Goal: Task Accomplishment & Management: Manage account settings

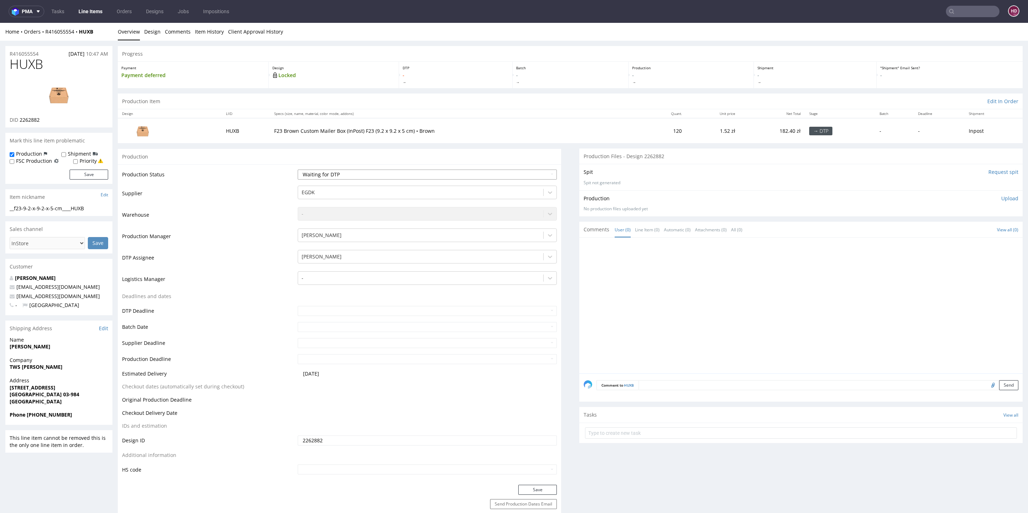
click at [328, 173] on select "Waiting for Artwork Waiting for Diecut Waiting for Mockup Waiting for DTP Waiti…" at bounding box center [427, 175] width 259 height 10
select select "dtp_in_process"
click at [298, 170] on select "Waiting for Artwork Waiting for Diecut Waiting for Mockup Waiting for DTP Waiti…" at bounding box center [427, 175] width 259 height 10
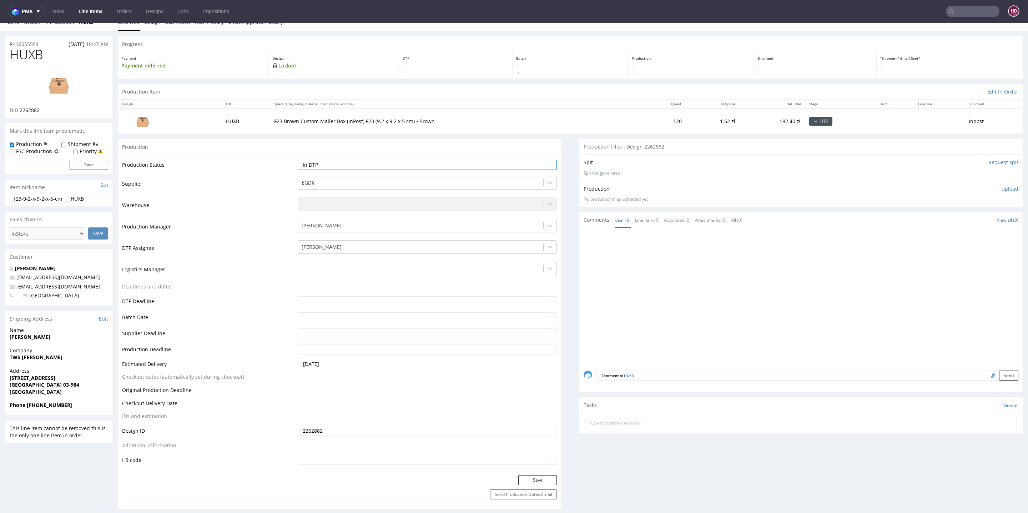
scroll to position [60, 0]
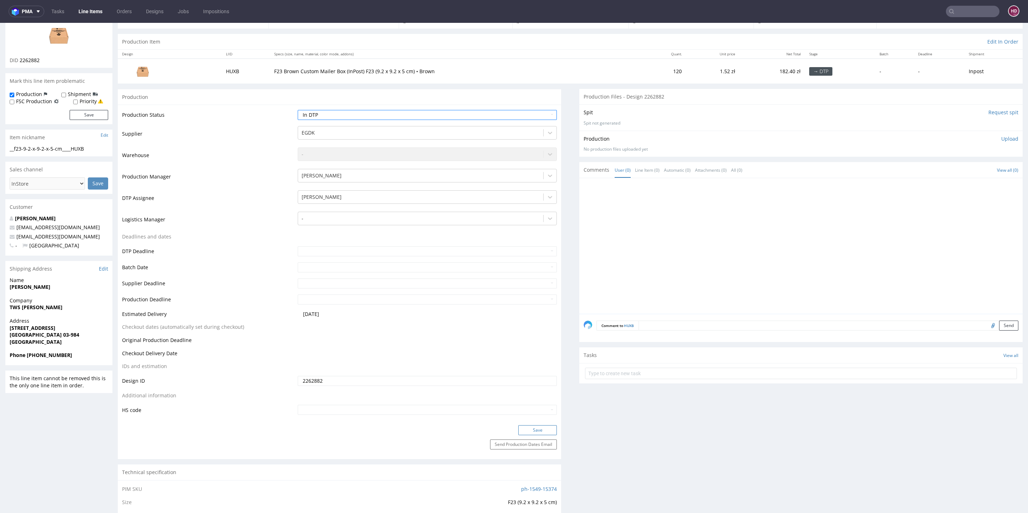
click at [518, 429] on button "Save" at bounding box center [537, 430] width 39 height 10
click at [992, 111] on input "Request spit" at bounding box center [1003, 112] width 30 height 7
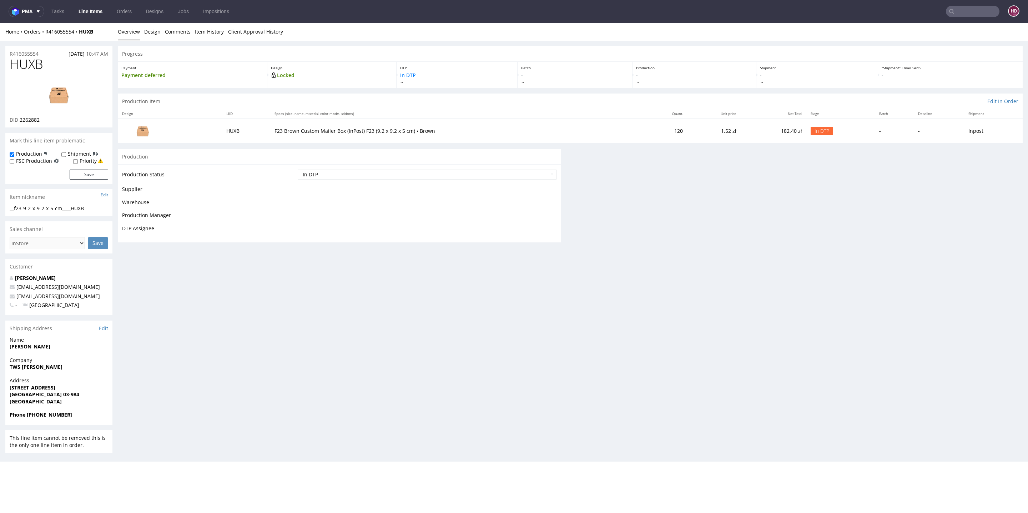
scroll to position [0, 0]
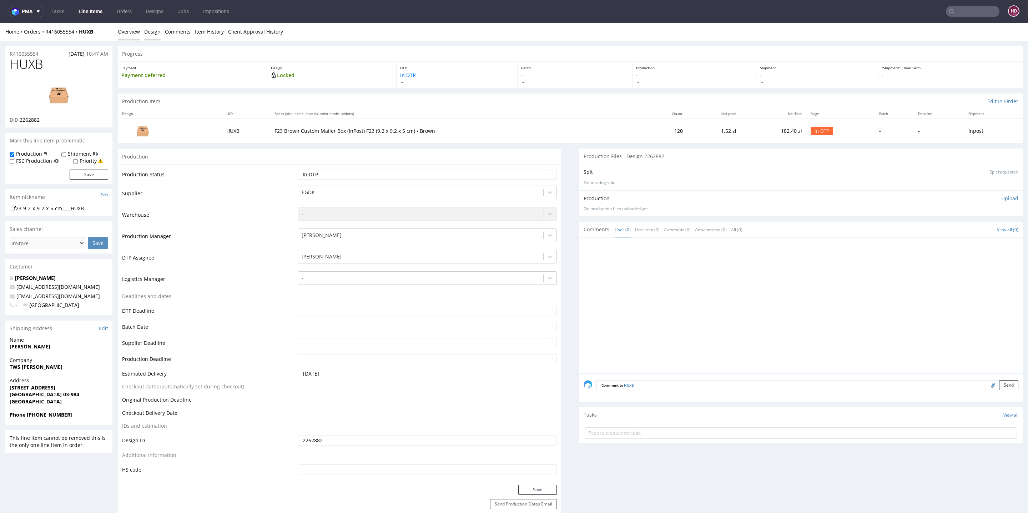
click at [148, 32] on link "Design" at bounding box center [152, 31] width 16 height 17
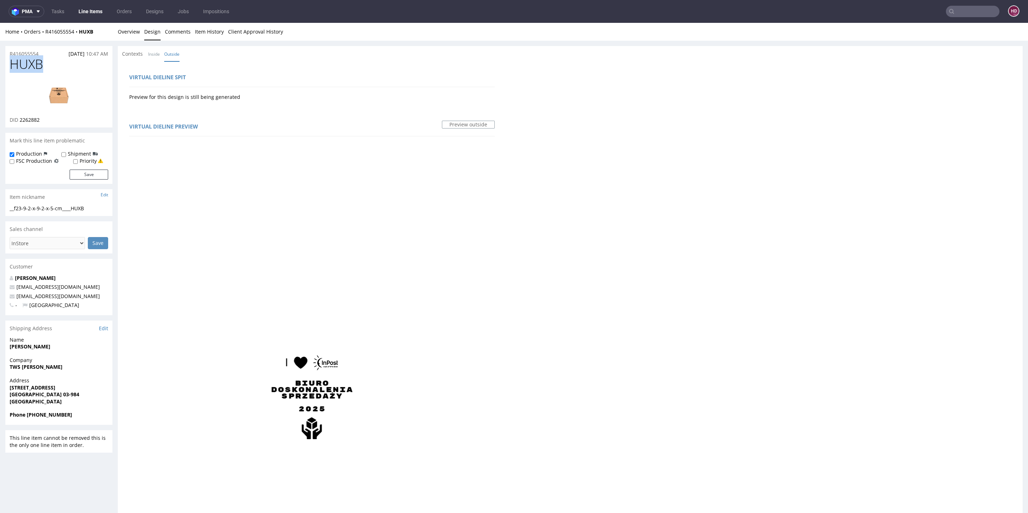
drag, startPoint x: 48, startPoint y: 69, endPoint x: 0, endPoint y: 69, distance: 47.8
click at [0, 69] on div "R416055554 18.09.2025 10:47 AM HUXB DID 2262882 Mark this line item problematic…" at bounding box center [514, 478] width 1028 height 875
copy span "HUXB"
drag, startPoint x: 54, startPoint y: 120, endPoint x: 18, endPoint y: 121, distance: 35.7
click at [18, 121] on div "DID 2262882" at bounding box center [59, 119] width 99 height 7
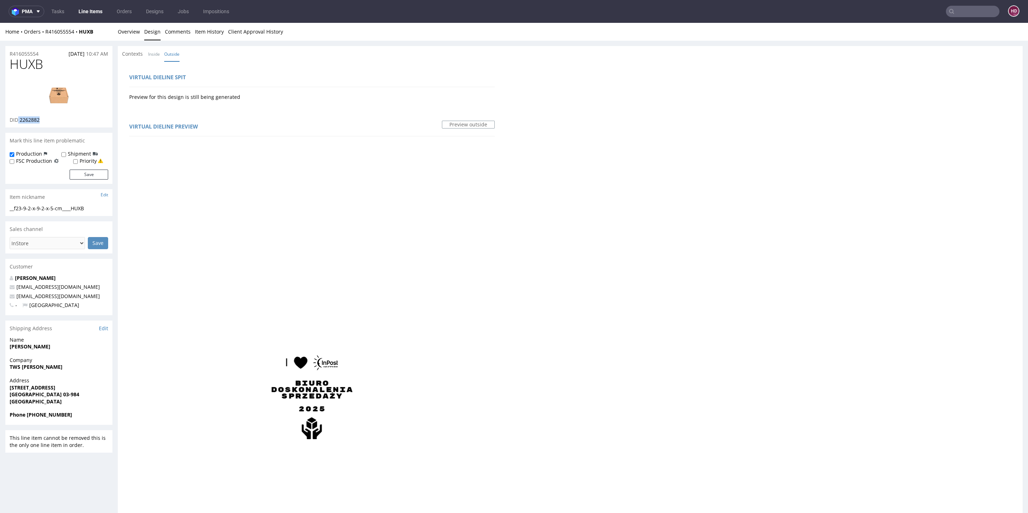
copy p "2262882"
click at [122, 24] on link "Overview" at bounding box center [129, 31] width 22 height 17
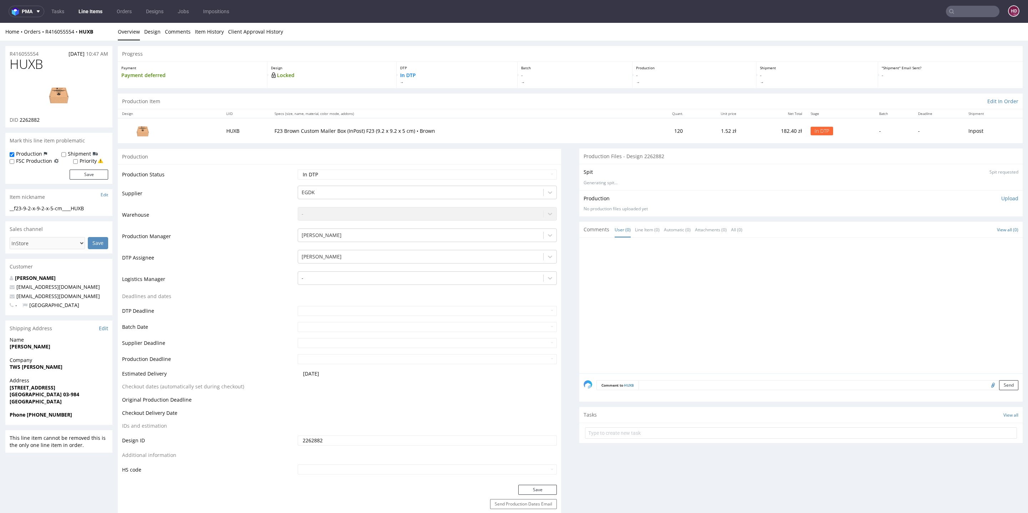
click at [922, 198] on div "Production Upload" at bounding box center [801, 198] width 435 height 7
click at [995, 170] on input "Request spit" at bounding box center [1003, 171] width 30 height 7
click at [62, 94] on img at bounding box center [58, 95] width 57 height 32
click at [166, 30] on link "Comments" at bounding box center [178, 31] width 26 height 17
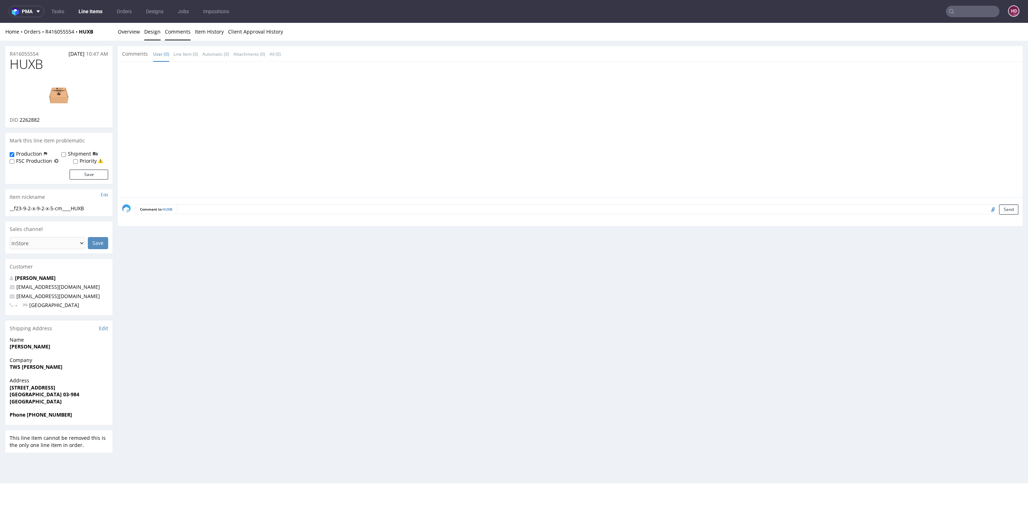
click at [150, 30] on link "Design" at bounding box center [152, 31] width 16 height 17
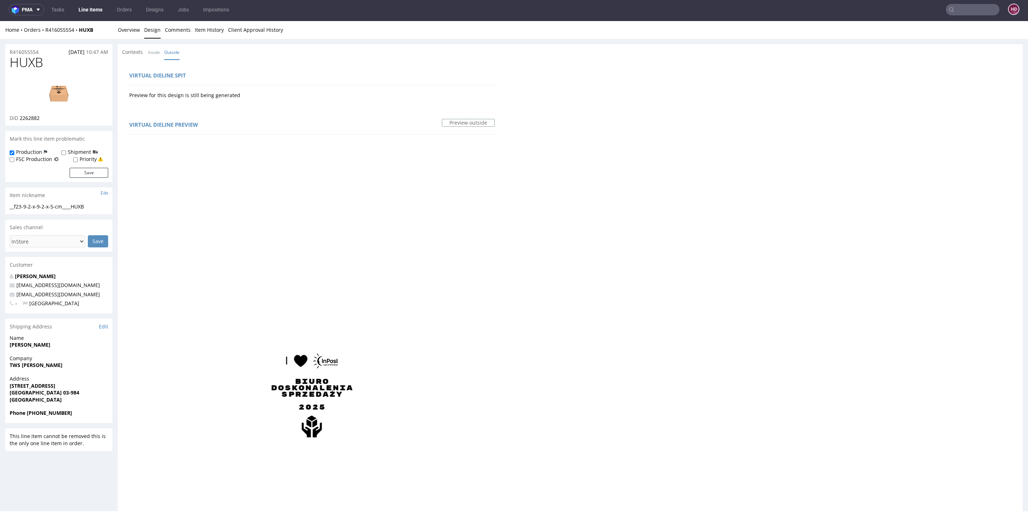
click at [54, 107] on img at bounding box center [58, 93] width 57 height 32
click at [56, 87] on img at bounding box center [58, 93] width 57 height 32
click at [45, 92] on img at bounding box center [58, 93] width 57 height 32
click at [52, 109] on img at bounding box center [58, 93] width 57 height 32
click at [156, 52] on link "Inside" at bounding box center [154, 52] width 12 height 15
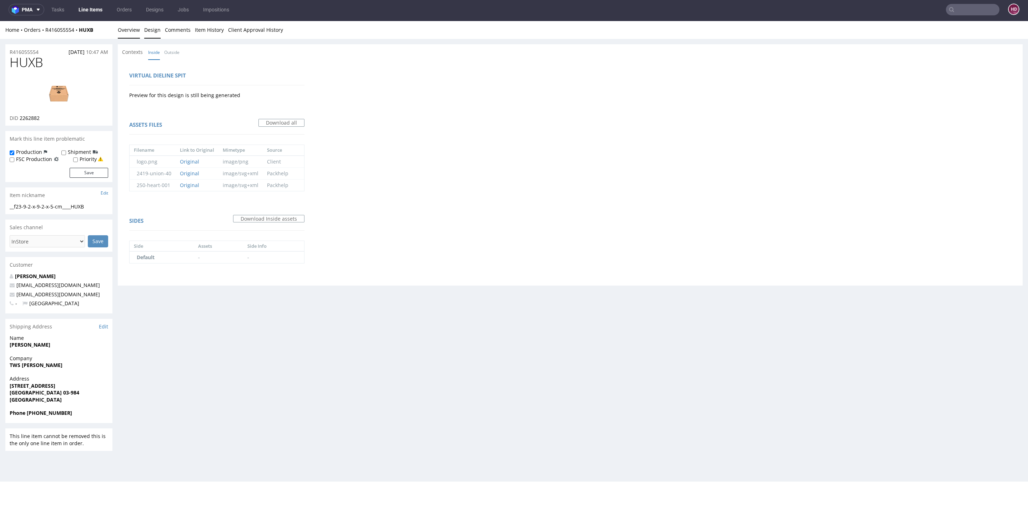
click at [132, 26] on link "Overview" at bounding box center [129, 29] width 22 height 17
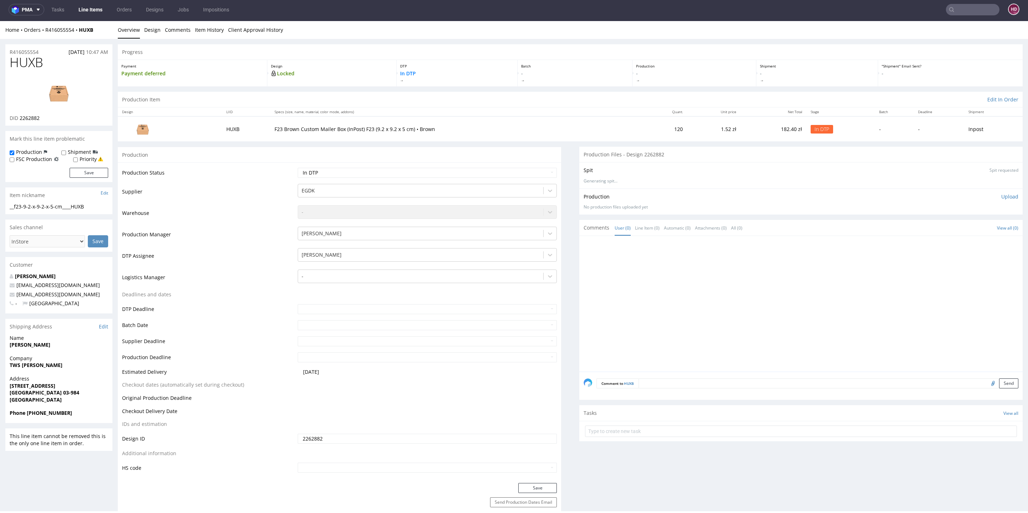
click at [64, 94] on img at bounding box center [58, 93] width 57 height 32
click at [62, 99] on img at bounding box center [58, 93] width 57 height 32
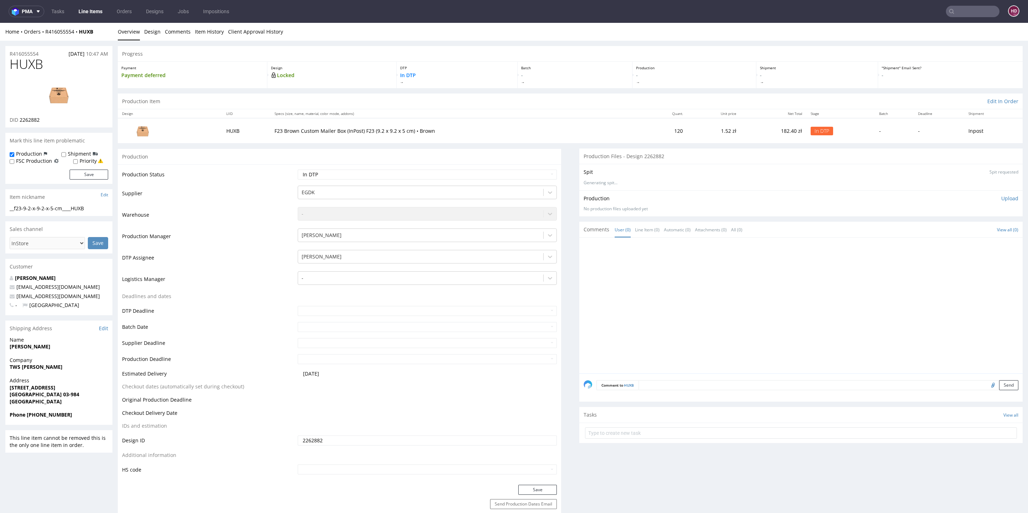
click at [56, 104] on img at bounding box center [58, 95] width 57 height 32
click at [153, 30] on link "Design" at bounding box center [152, 31] width 16 height 17
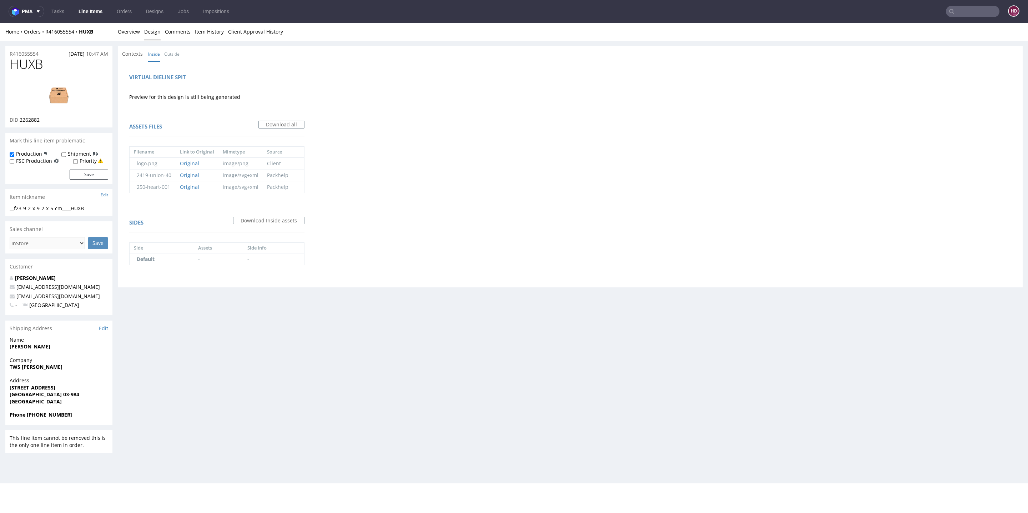
scroll to position [2, 0]
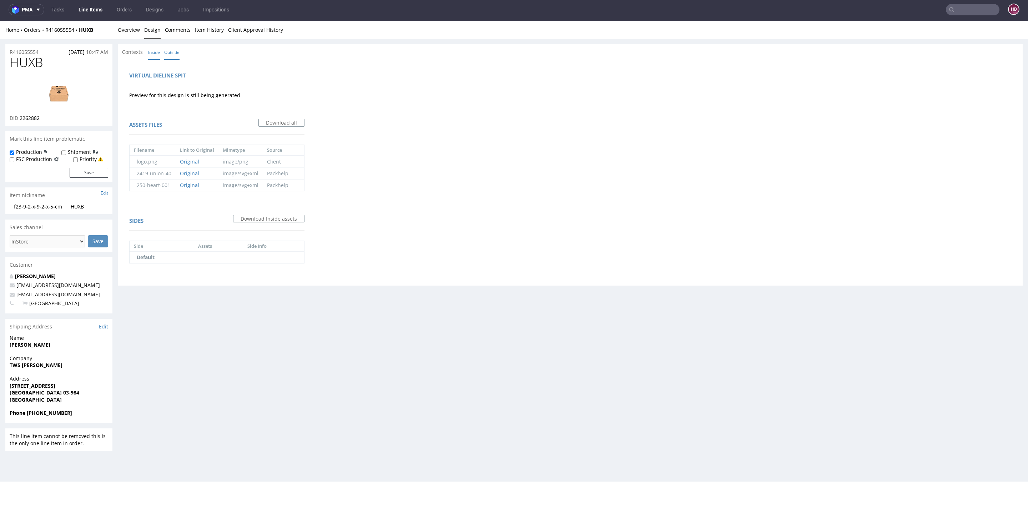
click at [166, 52] on link "Outside" at bounding box center [171, 52] width 15 height 15
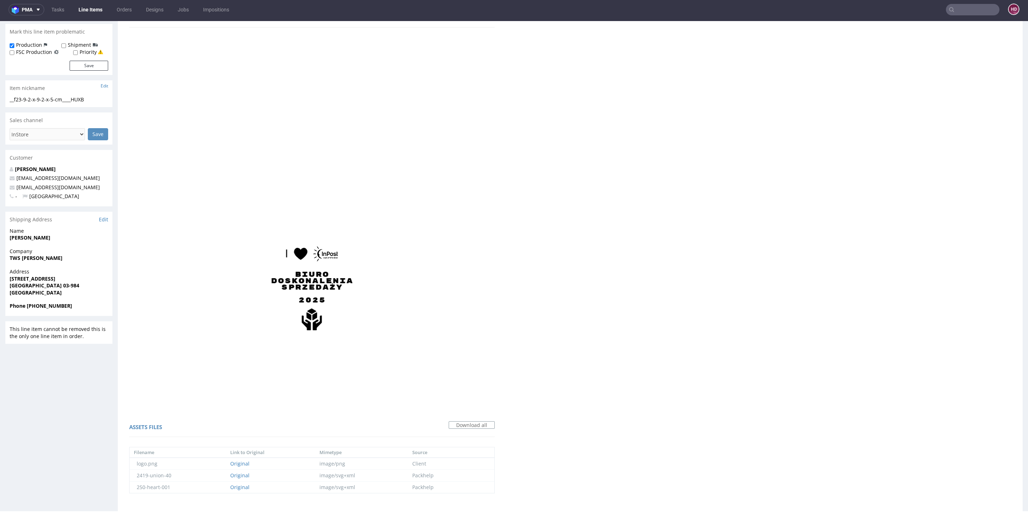
scroll to position [326, 0]
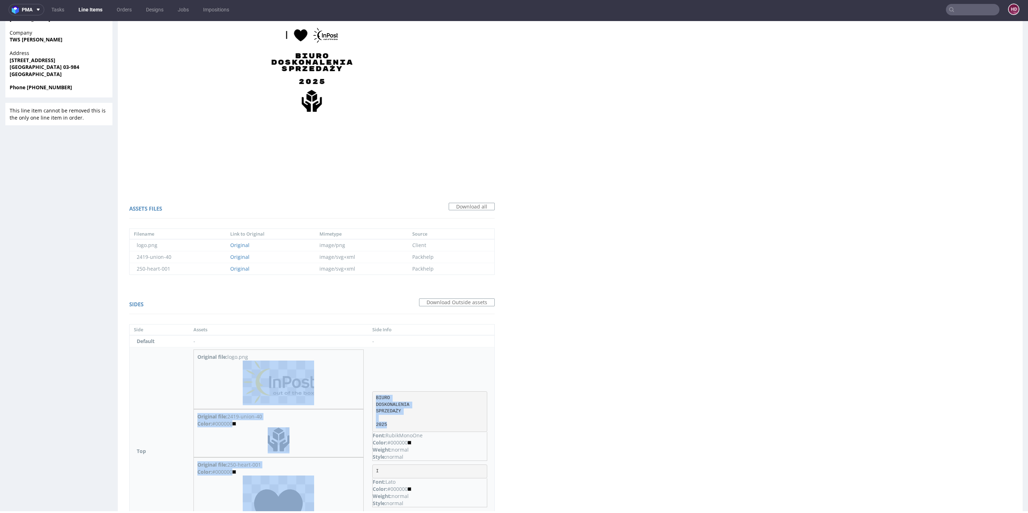
drag, startPoint x: 391, startPoint y: 424, endPoint x: 356, endPoint y: 399, distance: 43.2
click at [356, 399] on tr "Top Original file: logo.png Original file: 2419-union-40 Color: #000000 Origina…" at bounding box center [312, 451] width 365 height 208
click at [450, 432] on p "Font: RubikMonoOne" at bounding box center [430, 435] width 114 height 7
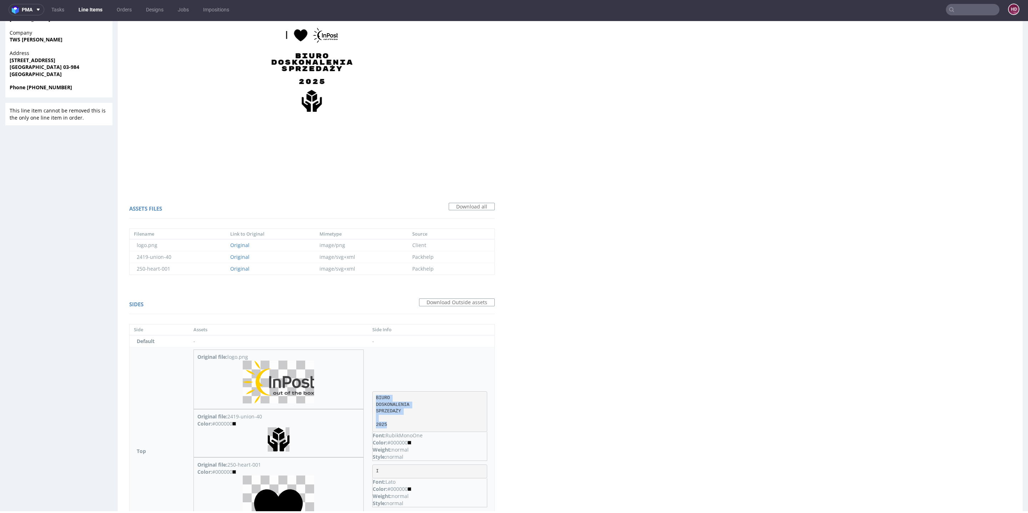
drag, startPoint x: 391, startPoint y: 423, endPoint x: 374, endPoint y: 395, distance: 32.5
click at [374, 395] on pre "BIURO DOSKONALENIA SPRZEDAŻY 2025" at bounding box center [429, 411] width 115 height 41
copy pre "BIURO DOSKONALENIA SPRZEDAŻY 2025"
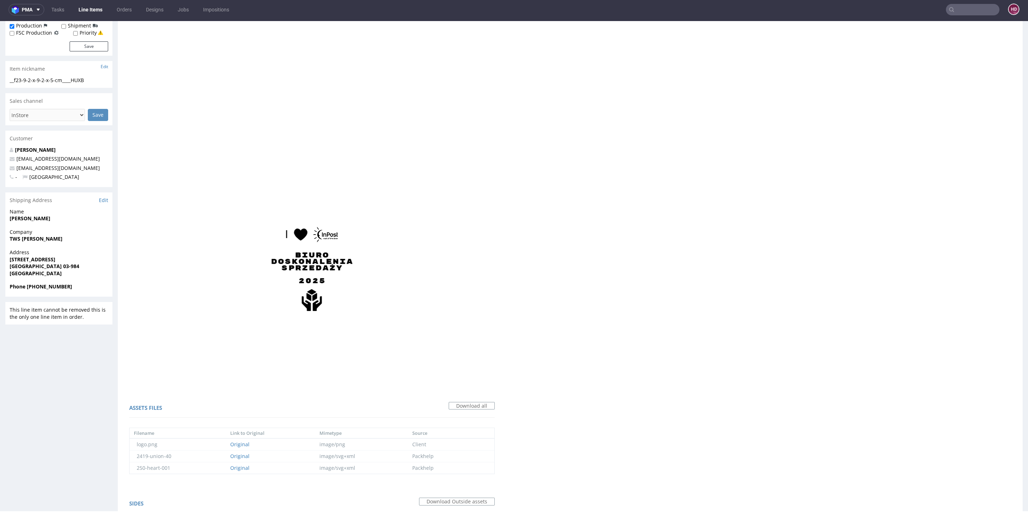
scroll to position [124, 0]
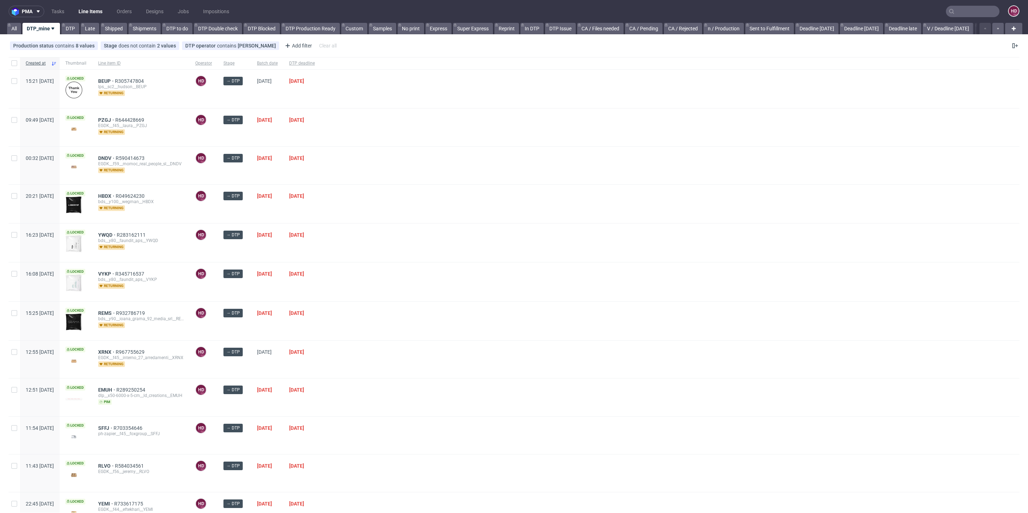
click at [415, 152] on div at bounding box center [670, 165] width 699 height 37
click at [82, 89] on img at bounding box center [73, 90] width 17 height 10
click at [116, 79] on span "HUXB" at bounding box center [106, 81] width 17 height 6
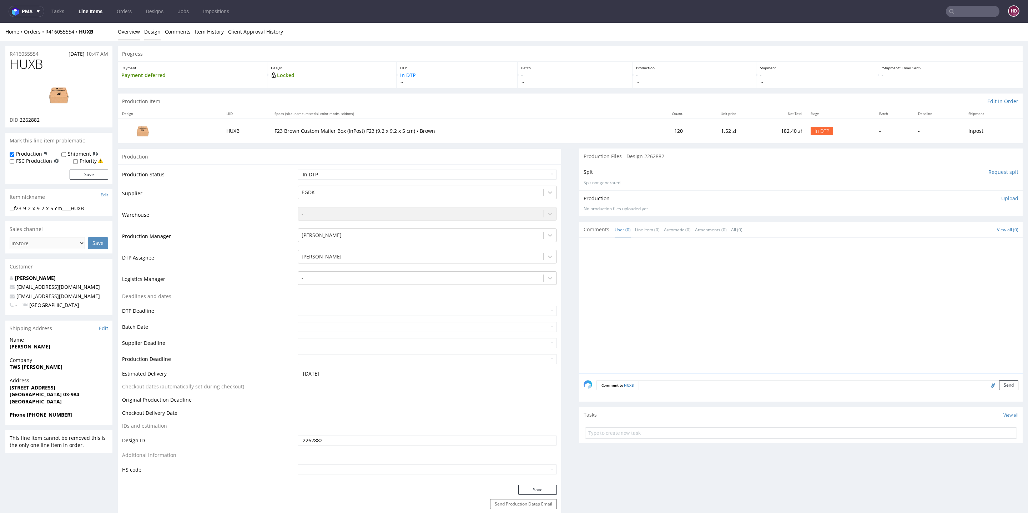
click at [151, 33] on link "Design" at bounding box center [152, 31] width 16 height 17
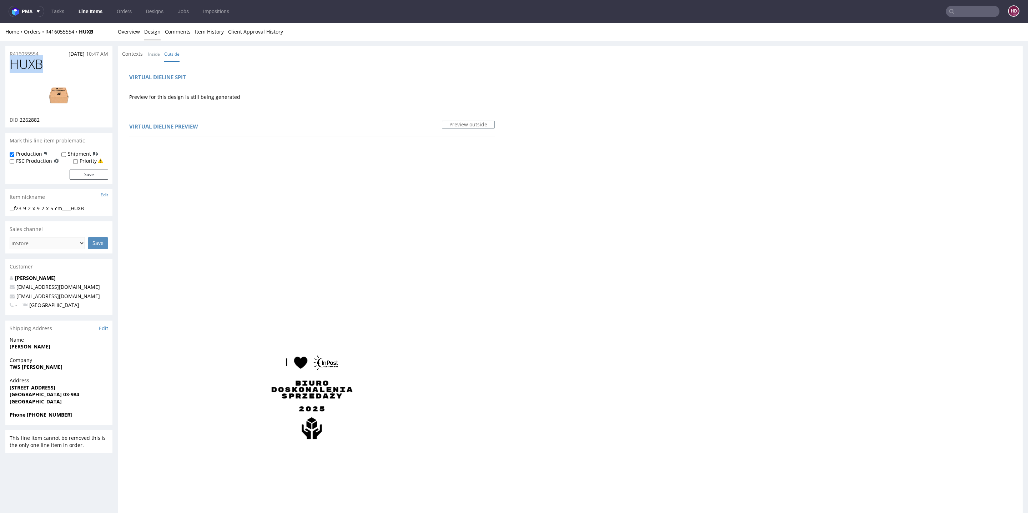
drag, startPoint x: 46, startPoint y: 61, endPoint x: 10, endPoint y: 63, distance: 36.1
click at [10, 63] on h1 "HUXB" at bounding box center [59, 64] width 99 height 14
copy span "HUXB"
drag, startPoint x: 99, startPoint y: 207, endPoint x: 0, endPoint y: 203, distance: 99.0
click at [0, 203] on div "R416055554 18.09.2025 10:47 AM HUXB DID 2262882 Mark this line item problematic…" at bounding box center [514, 478] width 1028 height 875
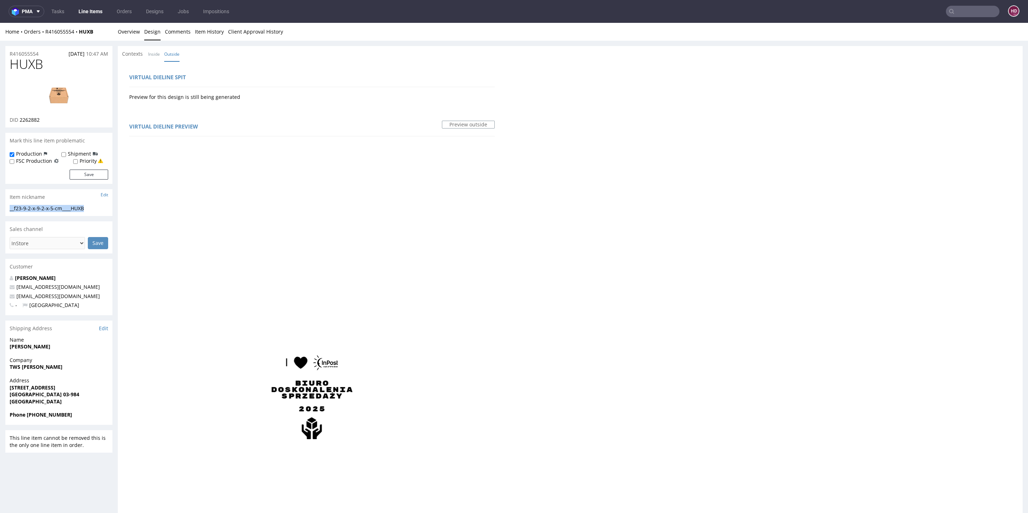
copy section "__f23-9-2-x-9-2-x-5-cm____HUXB"
click at [45, 55] on div "R416055554 18.09.2025 10:47 AM" at bounding box center [58, 51] width 107 height 11
drag, startPoint x: 44, startPoint y: 55, endPoint x: 0, endPoint y: 50, distance: 44.5
click at [0, 50] on div "R416055554 18.09.2025 10:47 AM HUXB DID 2262882 Mark this line item problematic…" at bounding box center [514, 478] width 1028 height 875
copy p "R416055554"
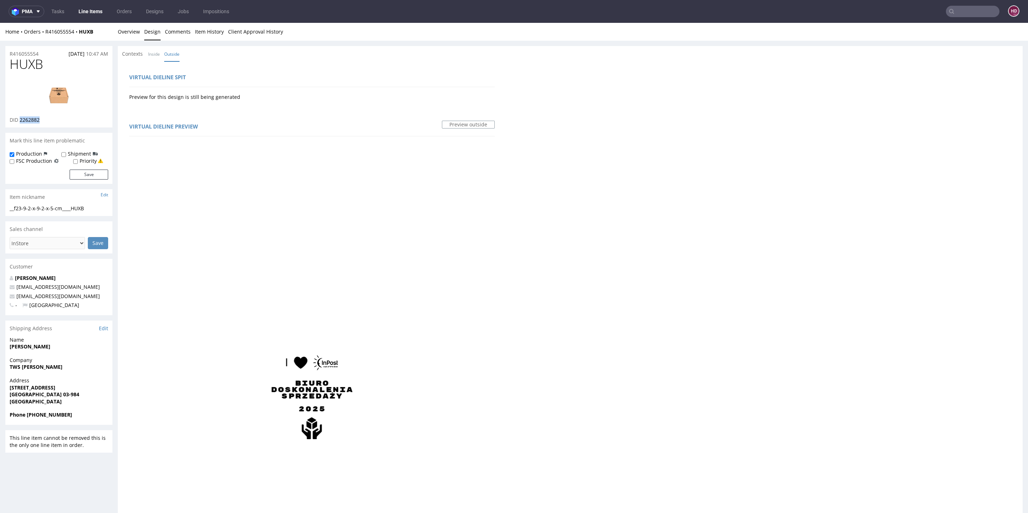
drag, startPoint x: 43, startPoint y: 119, endPoint x: 19, endPoint y: 119, distance: 23.9
click at [19, 119] on div "DID 2262882" at bounding box center [59, 119] width 99 height 7
copy span "2262882"
click at [132, 30] on link "Overview" at bounding box center [129, 31] width 22 height 17
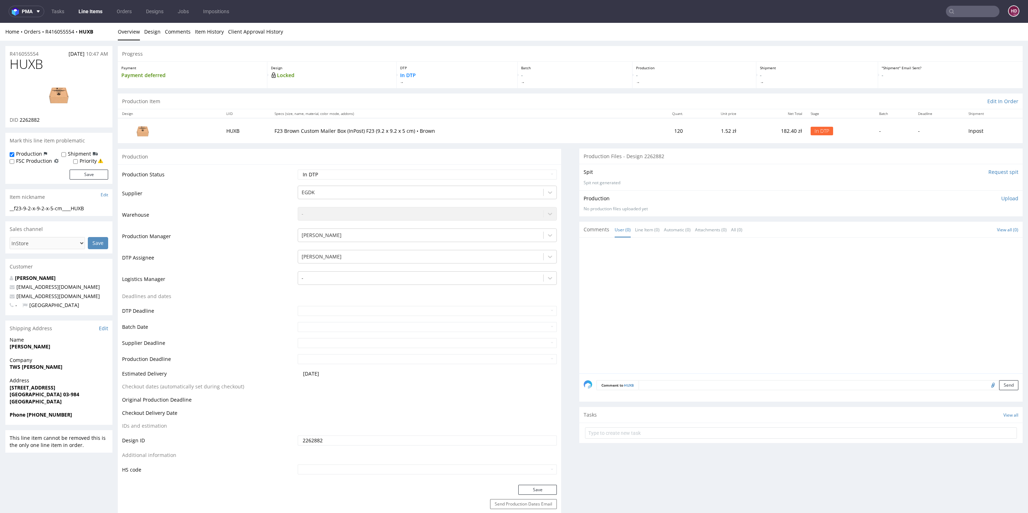
click at [1001, 198] on p "Upload" at bounding box center [1009, 198] width 17 height 7
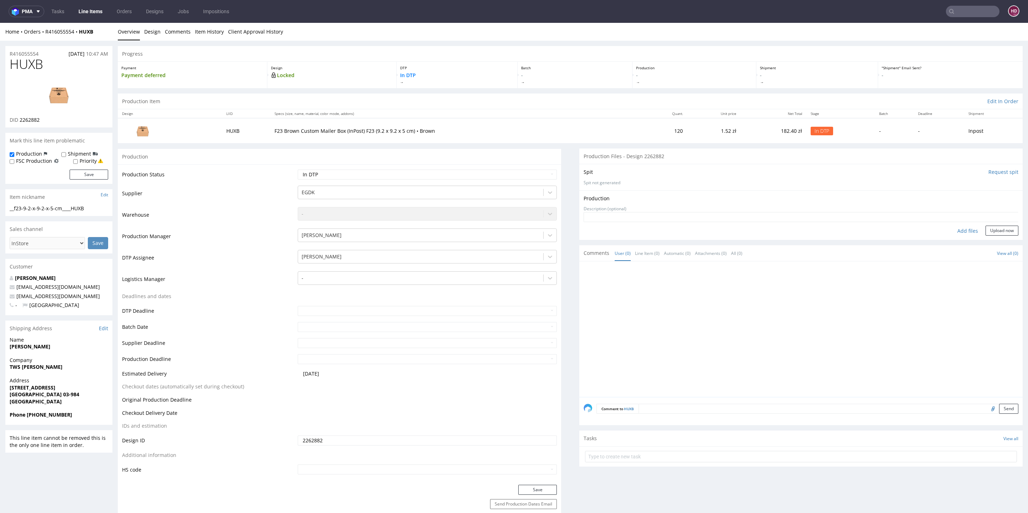
click at [956, 227] on div "Add files" at bounding box center [968, 231] width 36 height 11
type input "C:\fakepath\ __f23-9-2-x-9-2-x-5-cm____HUXB__d2262882__oR416055554.pdf"
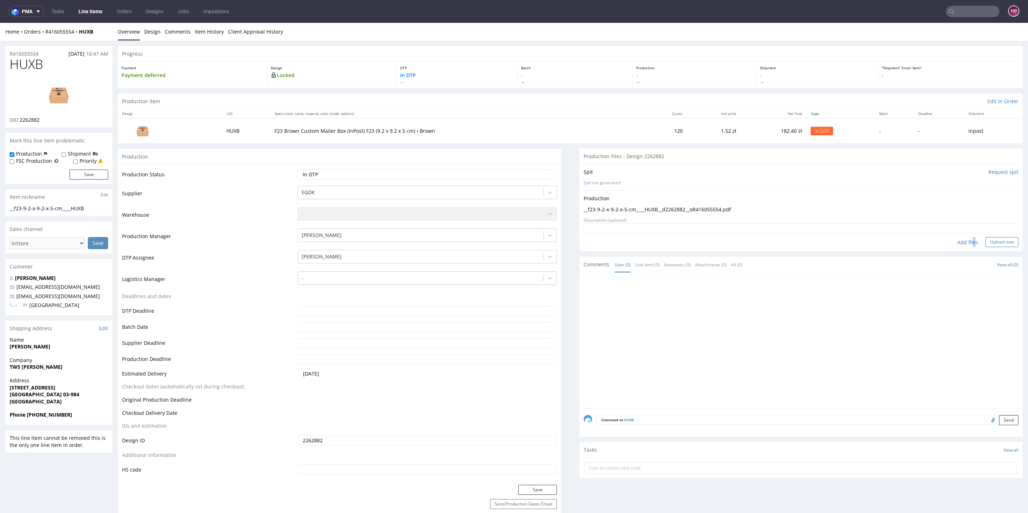
click at [992, 240] on button "Upload now" at bounding box center [1002, 242] width 33 height 10
click at [367, 171] on select "Waiting for Artwork Waiting for Diecut Waiting for Mockup Waiting for DTP Waiti…" at bounding box center [427, 175] width 259 height 10
click at [364, 175] on select "Waiting for Artwork Waiting for Diecut Waiting for Mockup Waiting for DTP Waiti…" at bounding box center [427, 175] width 259 height 10
select select "dtp_waiting_for_double_check"
click at [298, 170] on select "Waiting for Artwork Waiting for Diecut Waiting for Mockup Waiting for DTP Waiti…" at bounding box center [427, 175] width 259 height 10
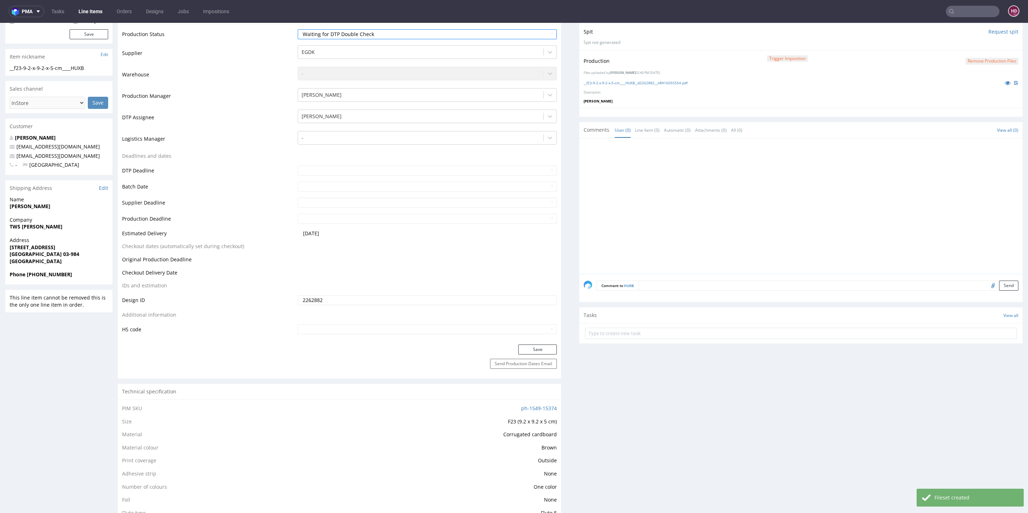
scroll to position [163, 0]
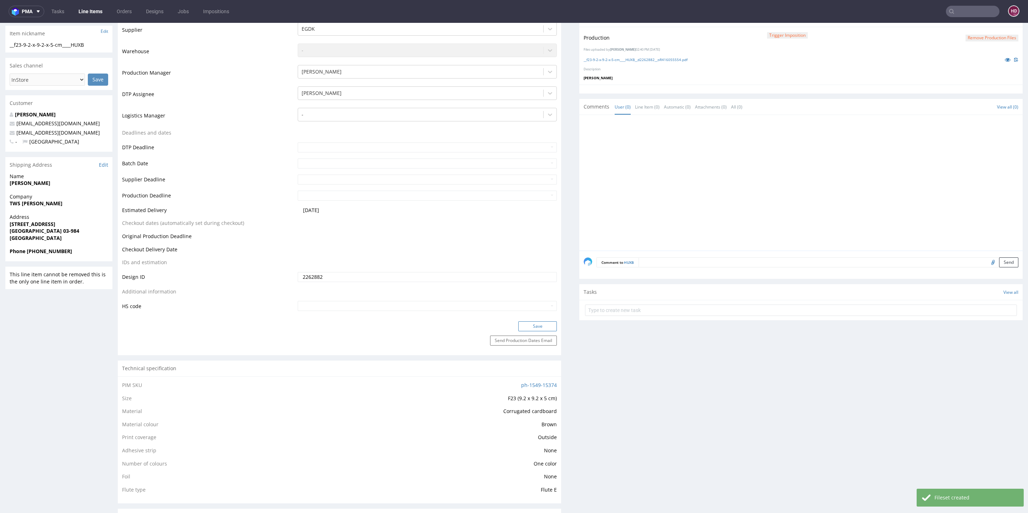
click at [525, 322] on button "Save" at bounding box center [537, 326] width 39 height 10
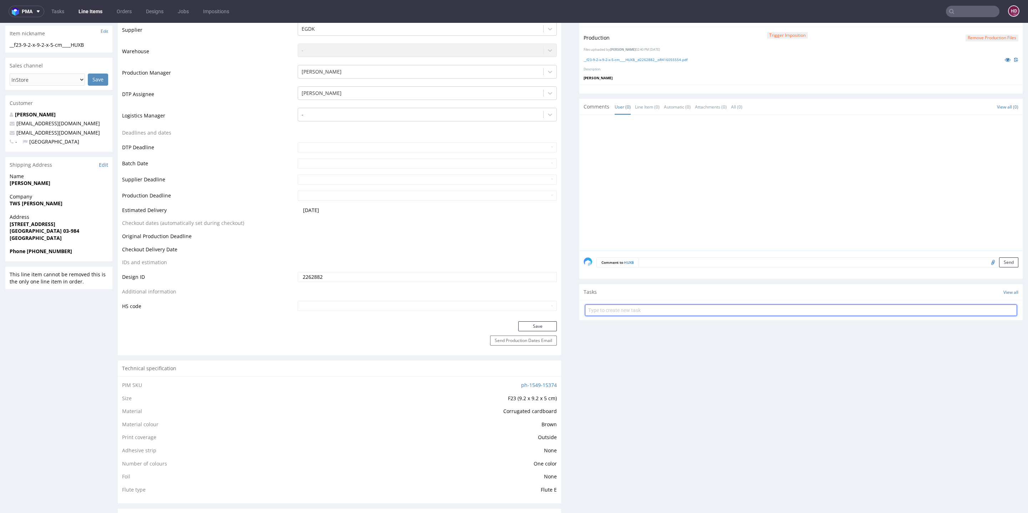
click at [640, 310] on input "text" at bounding box center [801, 309] width 432 height 11
type input "pilne dch"
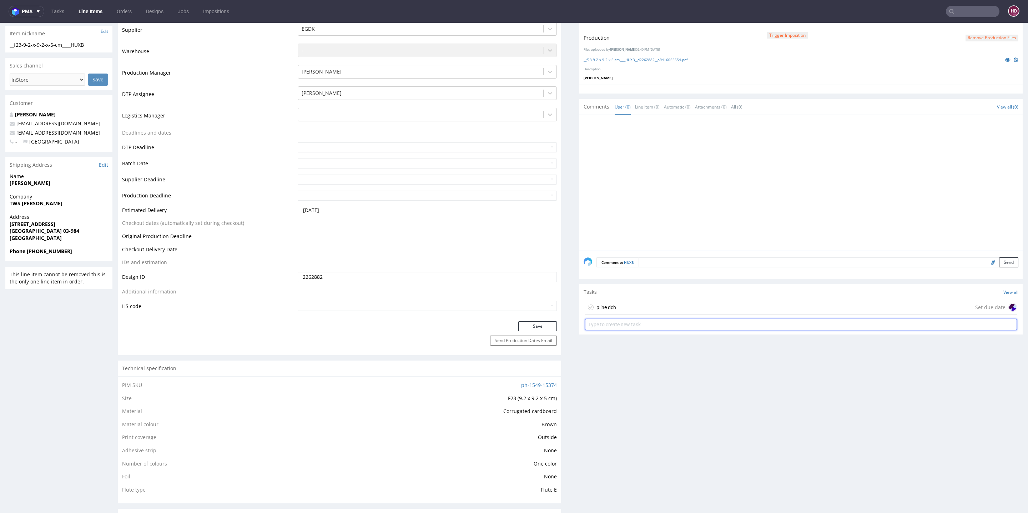
click at [681, 319] on input "text" at bounding box center [801, 324] width 432 height 11
click at [680, 312] on div "pilne dch Set due date" at bounding box center [801, 307] width 432 height 14
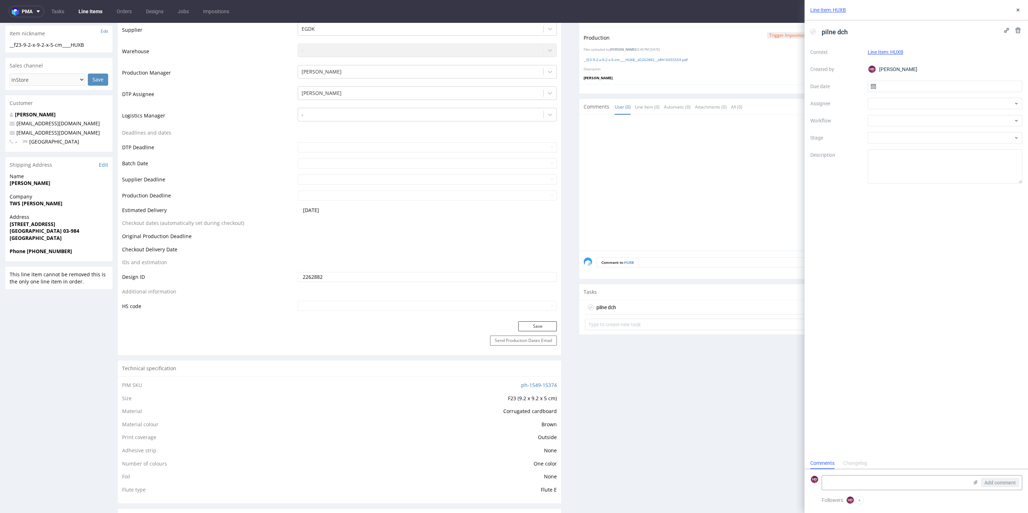
scroll to position [5, 0]
click at [890, 87] on input "text" at bounding box center [945, 86] width 155 height 11
click at [952, 154] on button "18" at bounding box center [956, 158] width 11 height 11
type input "[DATE]"
click at [899, 107] on div at bounding box center [945, 103] width 155 height 11
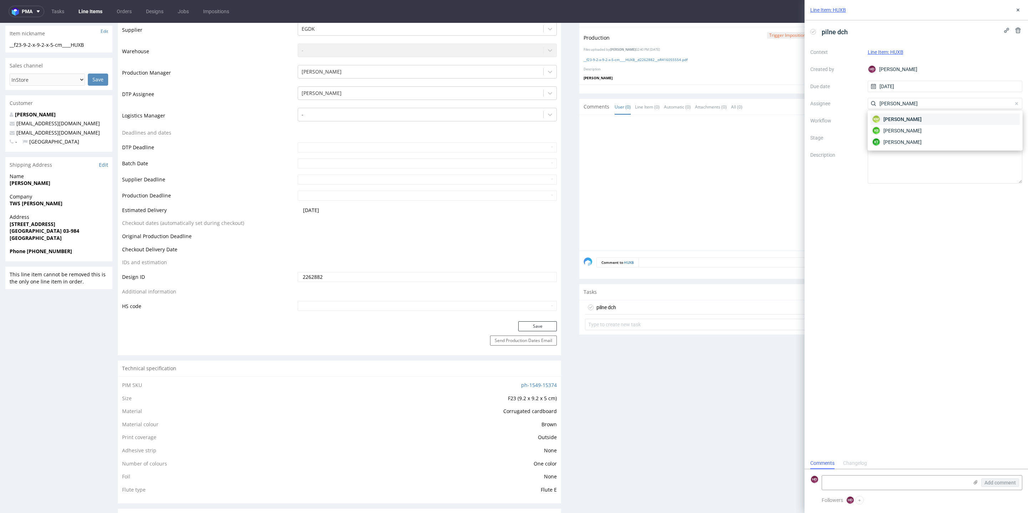
type input "karol"
click at [899, 115] on div "KM Karol Markowski" at bounding box center [945, 119] width 149 height 11
click at [890, 120] on div at bounding box center [945, 120] width 155 height 11
click at [896, 142] on div "DTP - Double Check" at bounding box center [945, 146] width 149 height 13
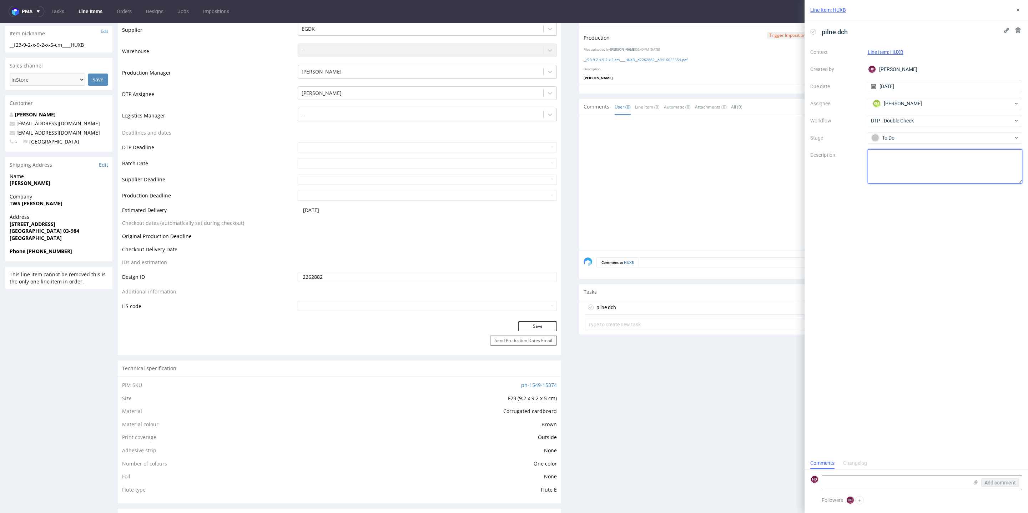
click at [900, 170] on textarea at bounding box center [945, 166] width 155 height 34
click at [880, 489] on textarea at bounding box center [895, 482] width 146 height 14
type textarea "W"
type textarea "h"
click at [855, 483] on textarea "Hejka, wiem że customy masz, ale ten li jakiś turbo ważny. Ustawiłam tam wszyst…" at bounding box center [895, 476] width 146 height 27
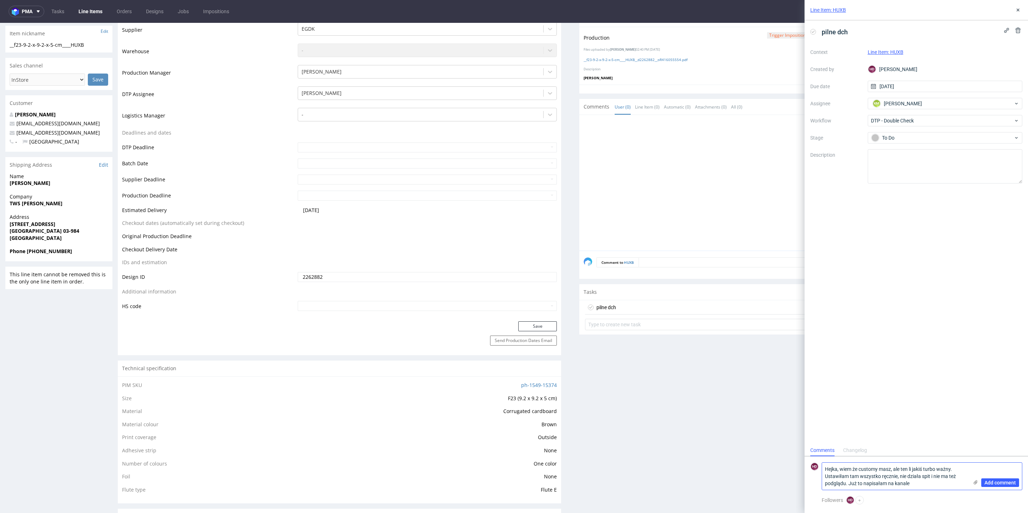
click at [890, 469] on textarea "Hejka, wiem że customy masz, ale ten li jakiś turbo ważny. Ustawiłam tam wszyst…" at bounding box center [895, 476] width 146 height 27
click at [913, 470] on textarea "Hejka, wiem że customy masz, ale ten li jakiś turbo ważny. Ustawiłam tam wszyst…" at bounding box center [895, 476] width 146 height 27
click at [849, 482] on textarea "Hejka, wiem że customy masz, ale ten li jest jakiś turbo ważny. Ustawiłam tam w…" at bounding box center [895, 476] width 146 height 27
click at [919, 481] on textarea "Hejka, wiem że customy masz, ale ten li jest jakiś turbo ważny. Ustawiłam tam w…" at bounding box center [895, 476] width 146 height 27
type textarea "Hejka, wiem że customy masz, ale ten li jest jakiś turbo ważny. Ustawiłam tam w…"
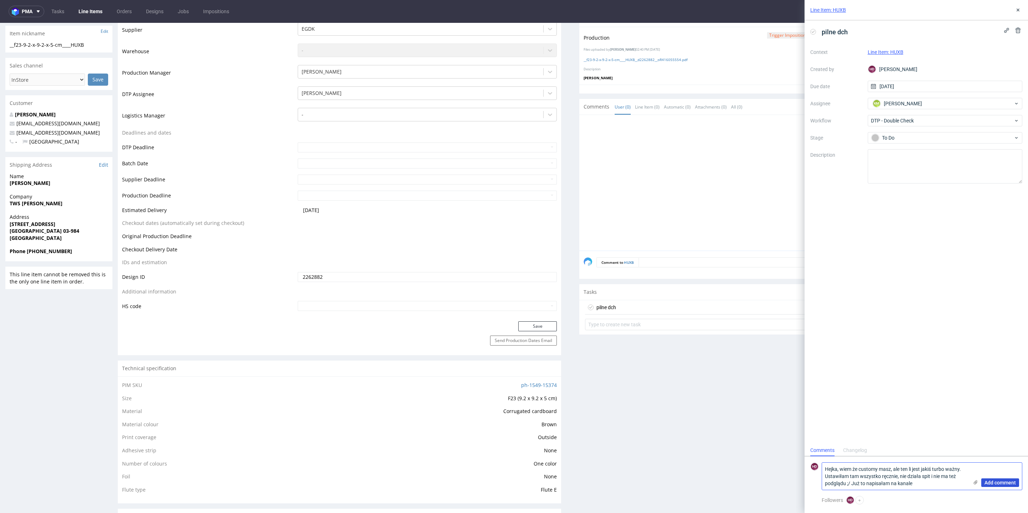
click at [1007, 480] on span "Add comment" at bounding box center [999, 482] width 31 height 5
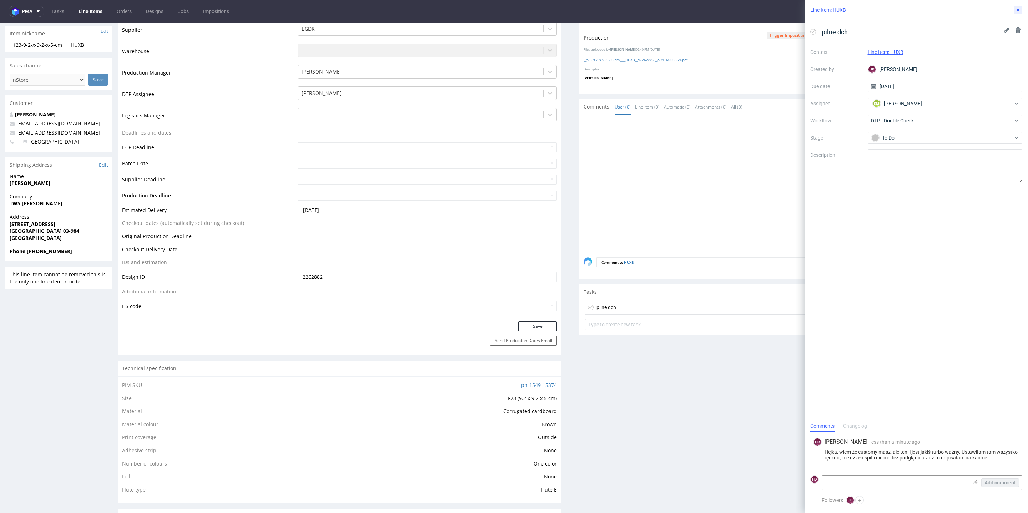
click at [1018, 9] on icon at bounding box center [1018, 10] width 6 height 6
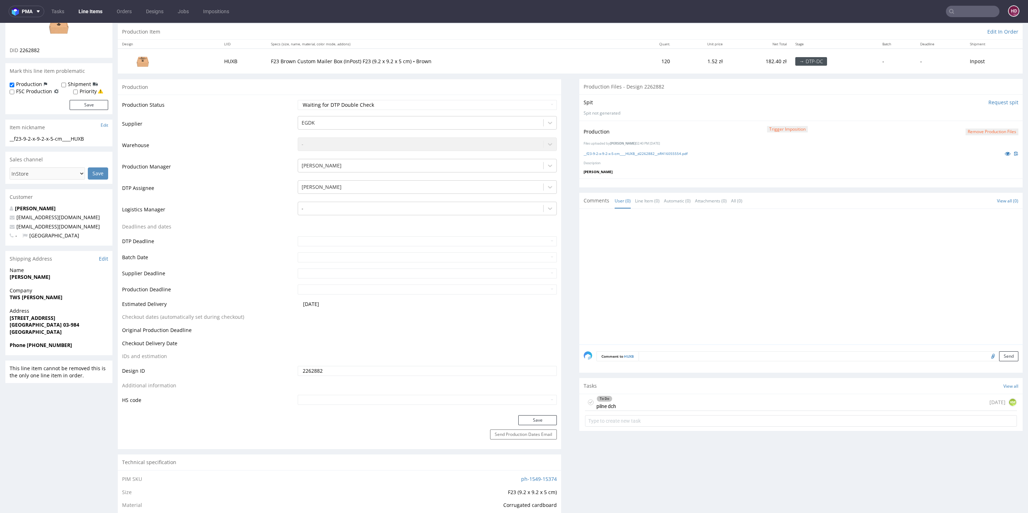
scroll to position [79, 0]
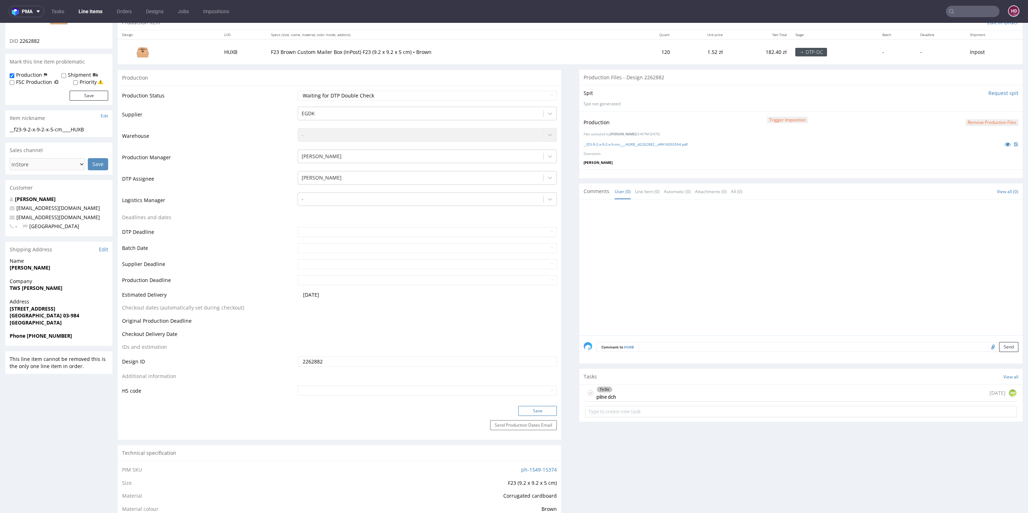
click at [531, 415] on button "Save" at bounding box center [537, 411] width 39 height 10
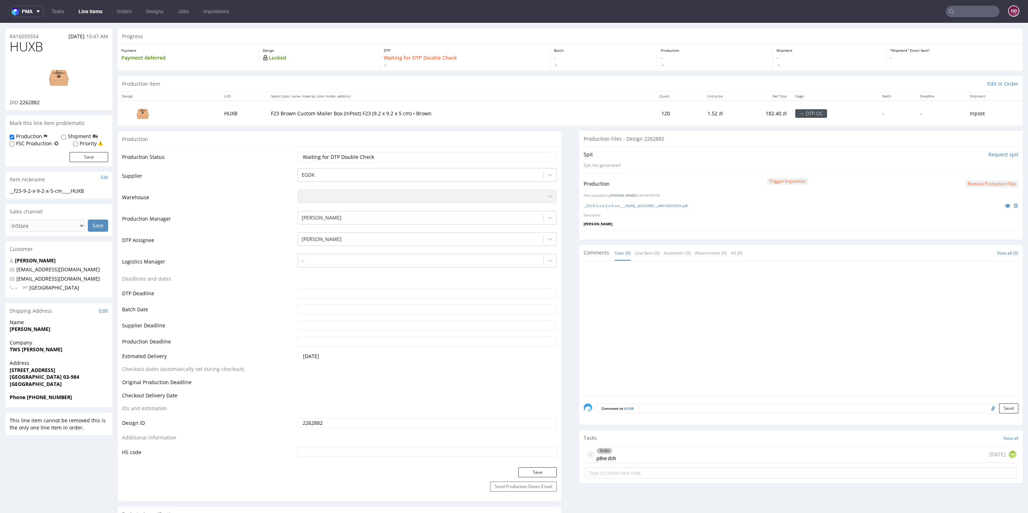
scroll to position [0, 0]
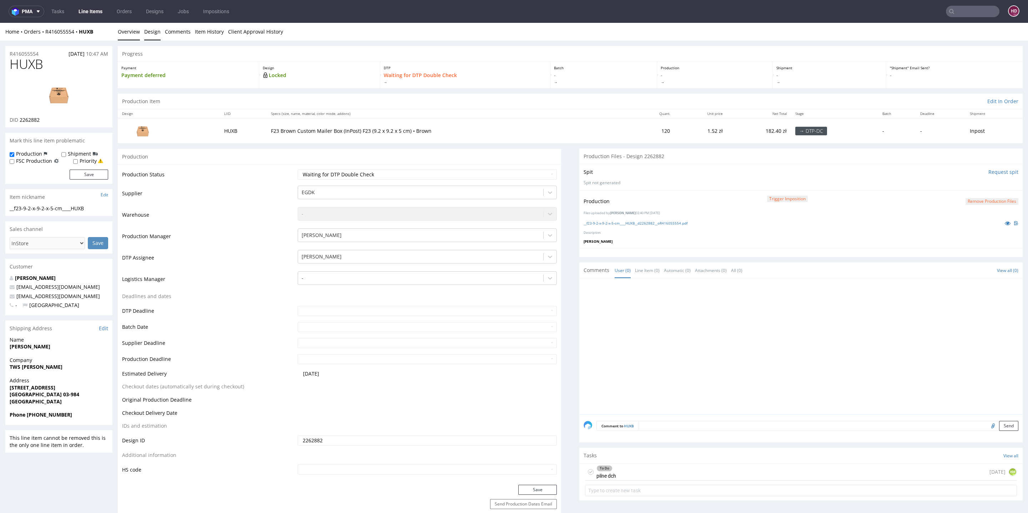
click at [148, 33] on link "Design" at bounding box center [152, 31] width 16 height 17
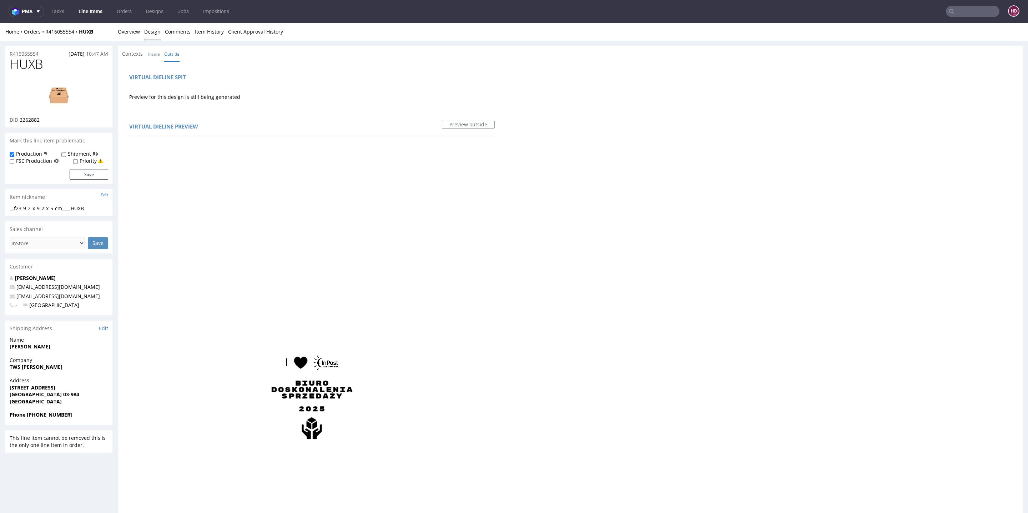
click at [467, 236] on img at bounding box center [312, 326] width 366 height 366
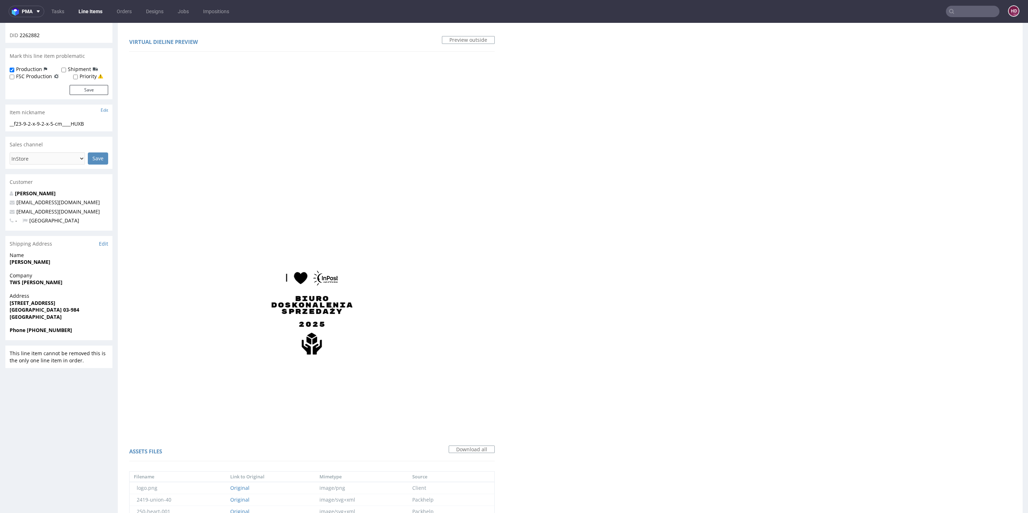
scroll to position [189, 0]
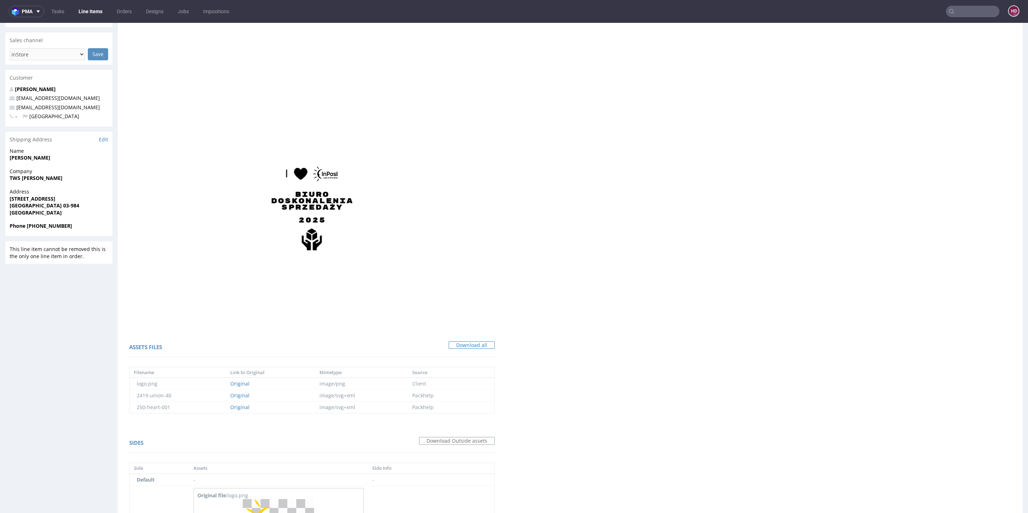
click at [465, 342] on link "Download all" at bounding box center [472, 345] width 46 height 8
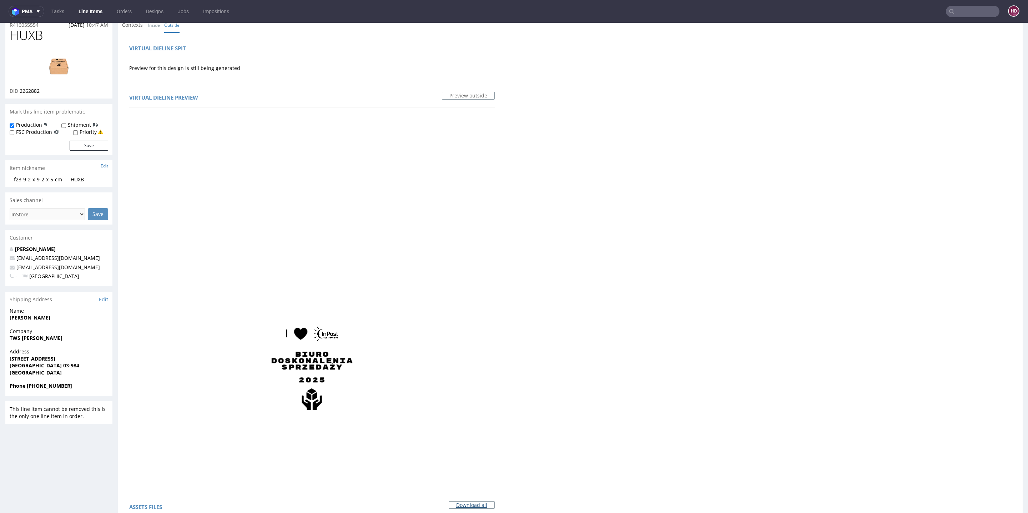
scroll to position [0, 0]
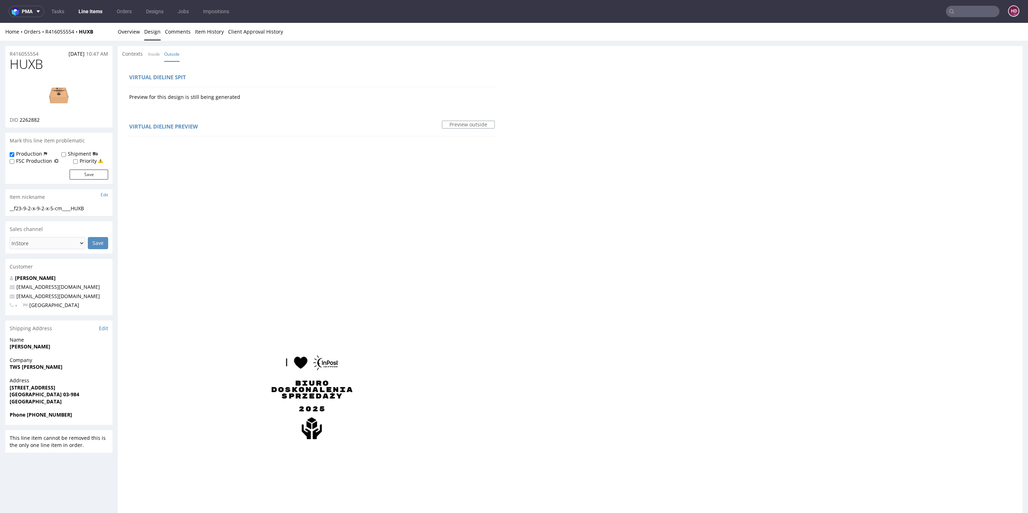
drag, startPoint x: 465, startPoint y: 181, endPoint x: 468, endPoint y: 159, distance: 22.3
click at [465, 181] on img at bounding box center [312, 326] width 366 height 366
click at [470, 119] on div "Preview outside" at bounding box center [468, 124] width 53 height 11
click at [468, 123] on link "Preview outside" at bounding box center [468, 125] width 53 height 8
click at [135, 33] on link "Overview" at bounding box center [129, 31] width 22 height 17
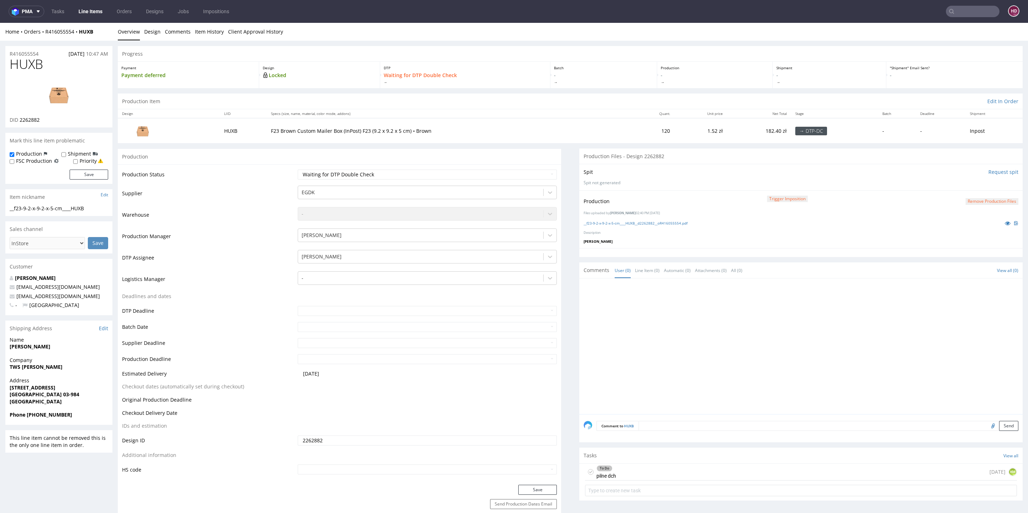
click at [978, 200] on button "Remove production files" at bounding box center [992, 201] width 53 height 7
click at [959, 181] on link "Yes" at bounding box center [964, 185] width 20 height 11
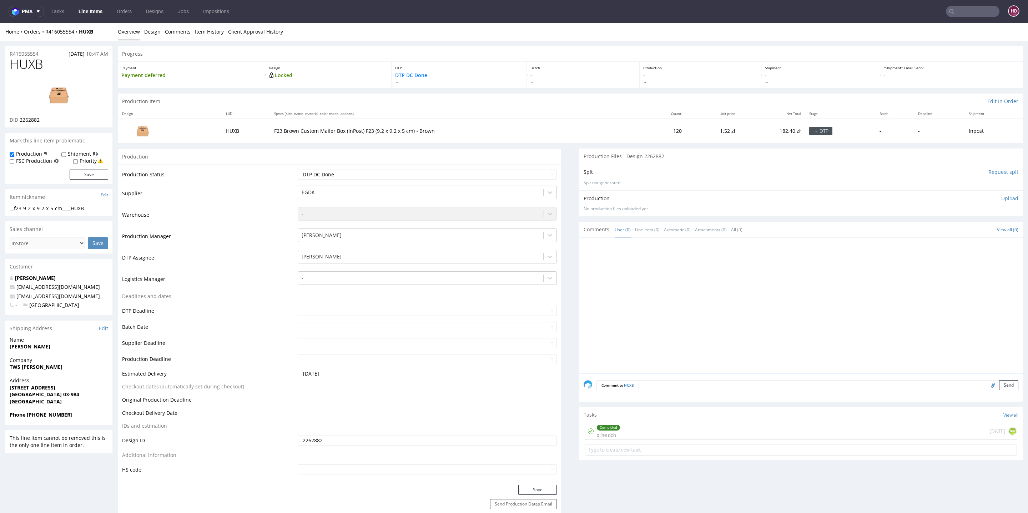
click at [1001, 200] on p "Upload" at bounding box center [1009, 198] width 17 height 7
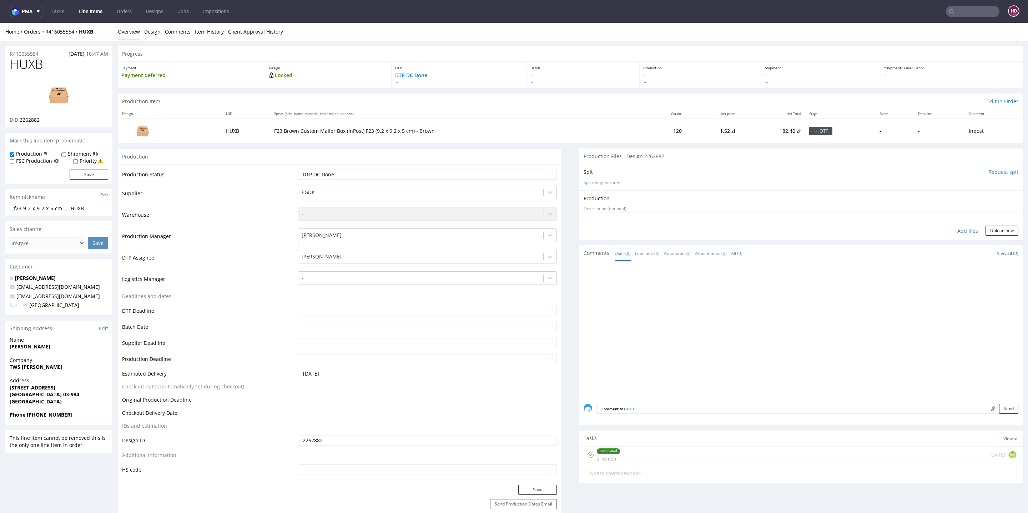
click at [950, 232] on div "Add files" at bounding box center [968, 231] width 36 height 11
type input "C:\fakepath\ __f23-9-2-x-9-2-x-5-cm____HUXB__d2262882__oR416055554.pdf"
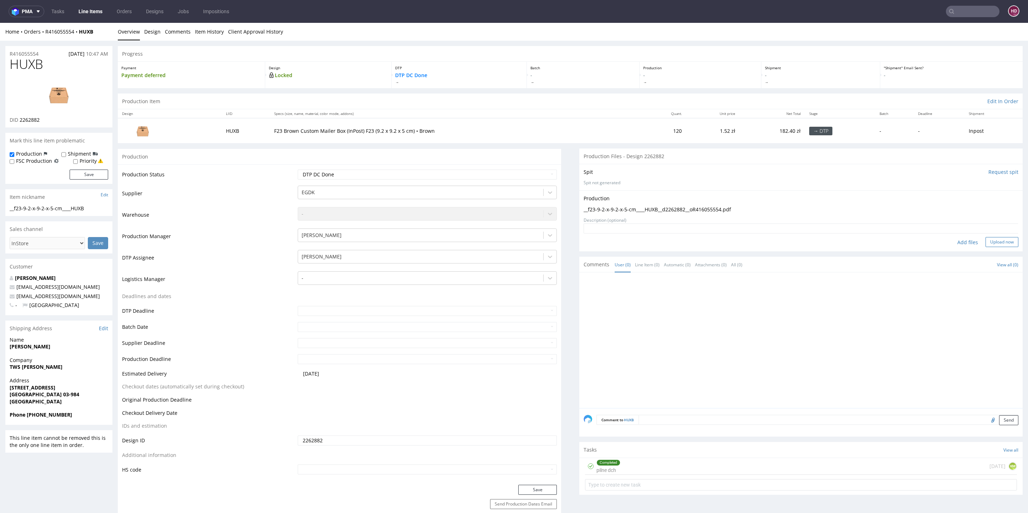
click at [986, 240] on button "Upload now" at bounding box center [1002, 242] width 33 height 10
click at [367, 175] on select "Waiting for Artwork Waiting for Diecut Waiting for Mockup Waiting for DTP Waiti…" at bounding box center [427, 175] width 259 height 10
select select "dtp_production_ready"
click at [298, 170] on select "Waiting for Artwork Waiting for Diecut Waiting for Mockup Waiting for DTP Waiti…" at bounding box center [427, 175] width 259 height 10
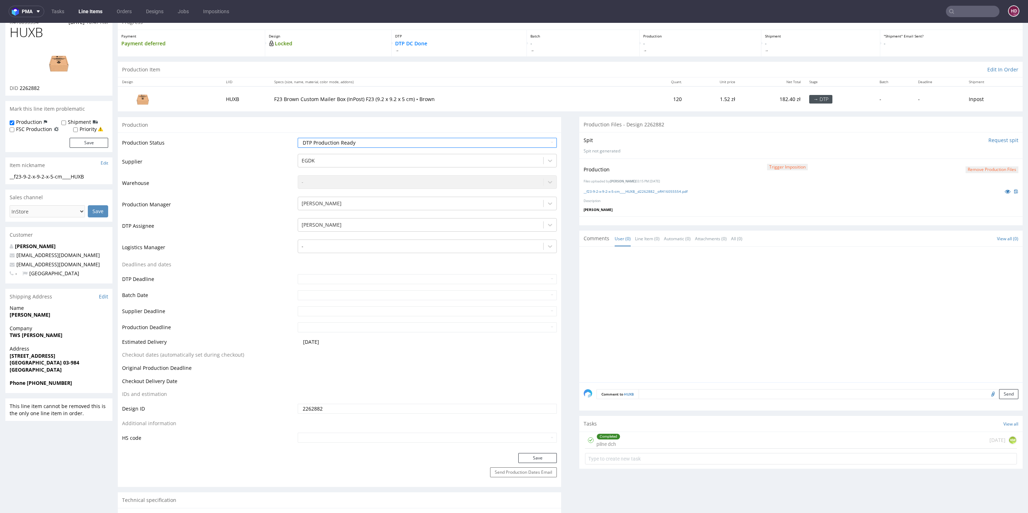
scroll to position [175, 0]
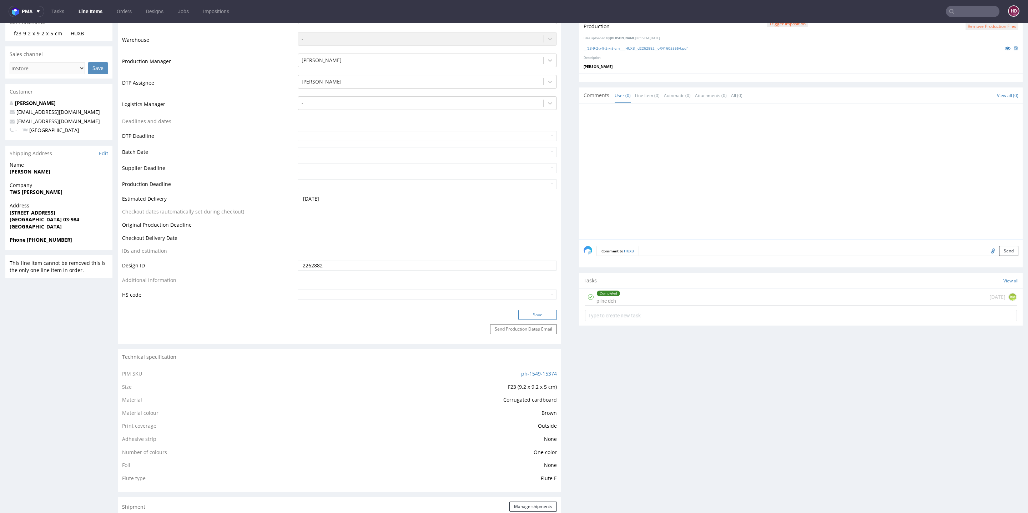
click at [518, 313] on button "Save" at bounding box center [537, 315] width 39 height 10
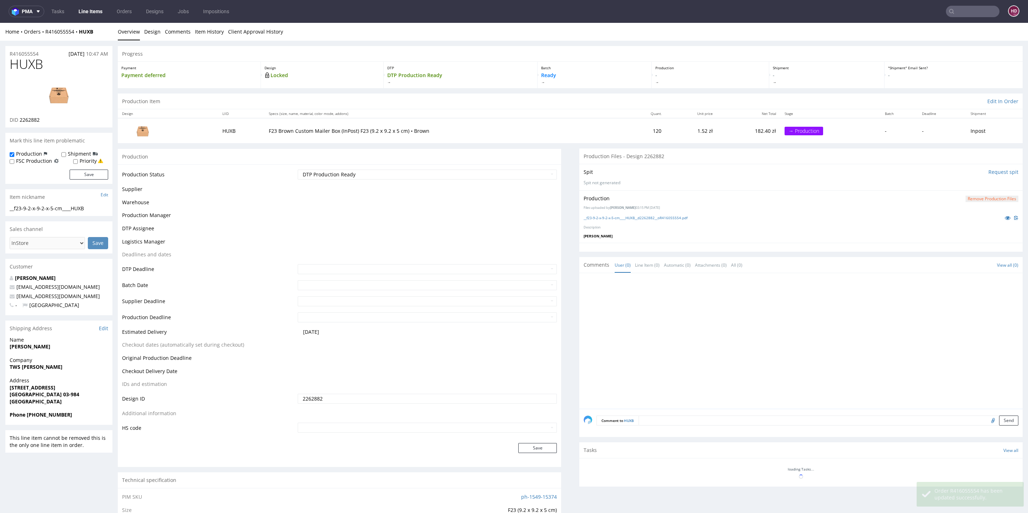
scroll to position [170, 0]
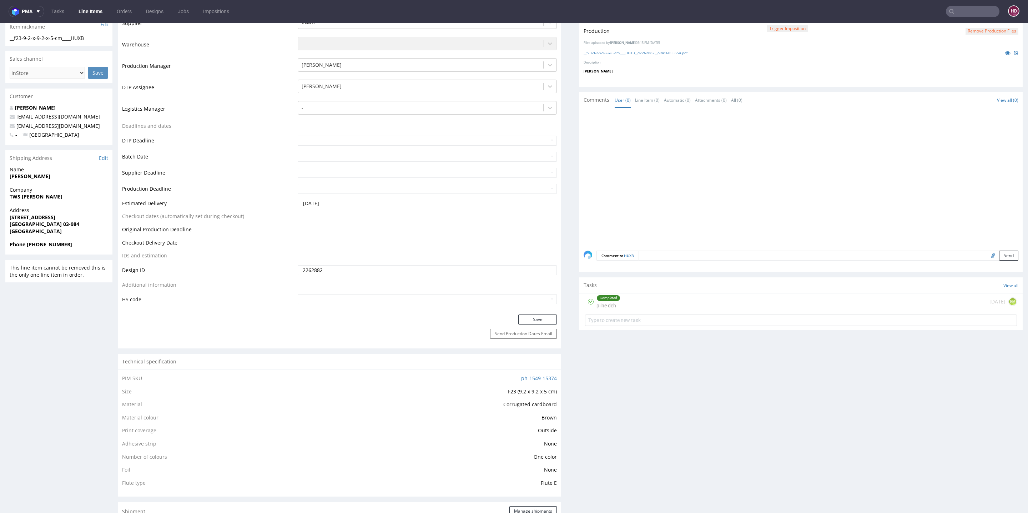
click at [739, 82] on div at bounding box center [800, 82] width 443 height 9
click at [654, 51] on link "__f23-9-2-x-9-2-x-5-cm____HUXB__d2262882__oR416055554.pdf" at bounding box center [636, 52] width 104 height 5
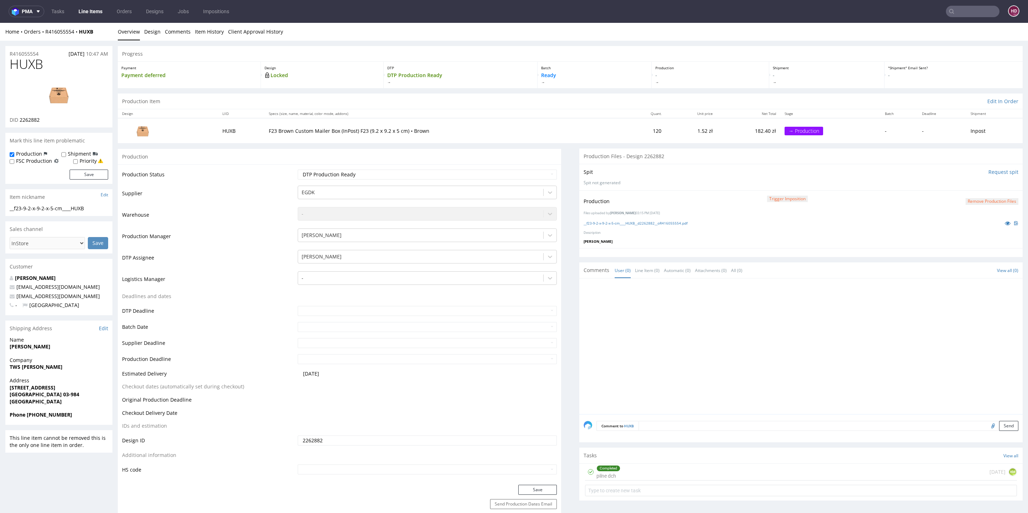
click at [94, 11] on link "Line Items" at bounding box center [90, 11] width 32 height 11
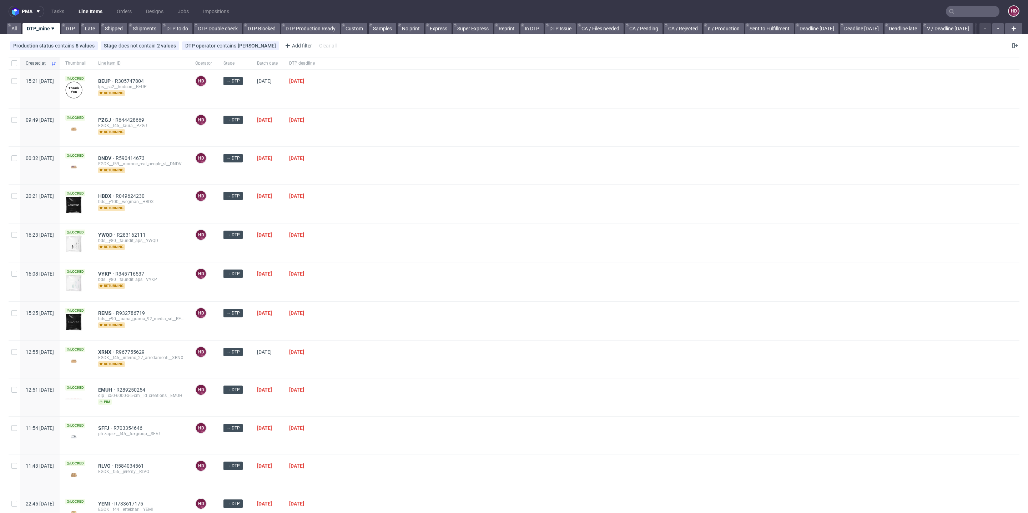
click at [122, 343] on div "XRNX R967755629 EGDK__f45__interno_27_arredamenti__XRNX returning" at bounding box center [140, 359] width 97 height 37
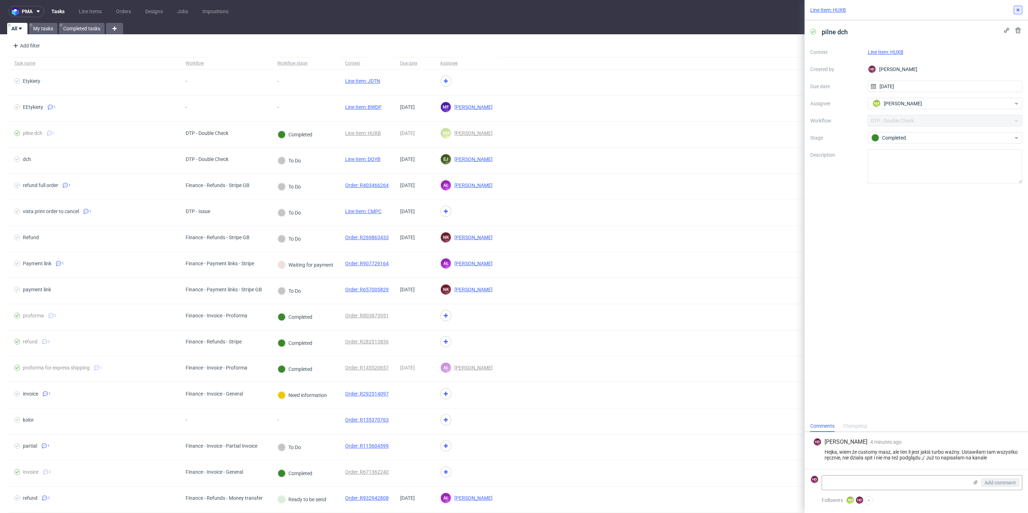
click at [1017, 11] on use at bounding box center [1018, 10] width 3 height 3
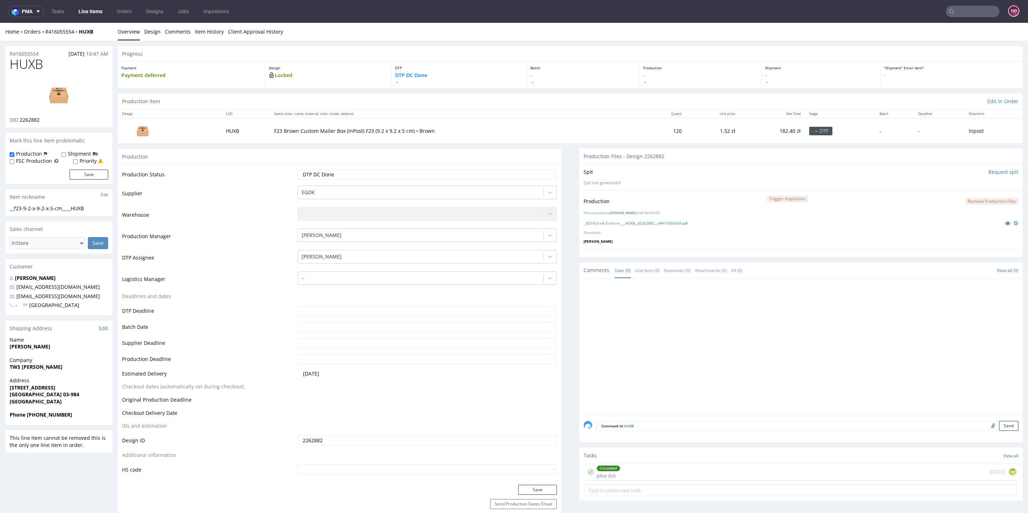
click at [96, 17] on link "Line Items" at bounding box center [90, 11] width 32 height 11
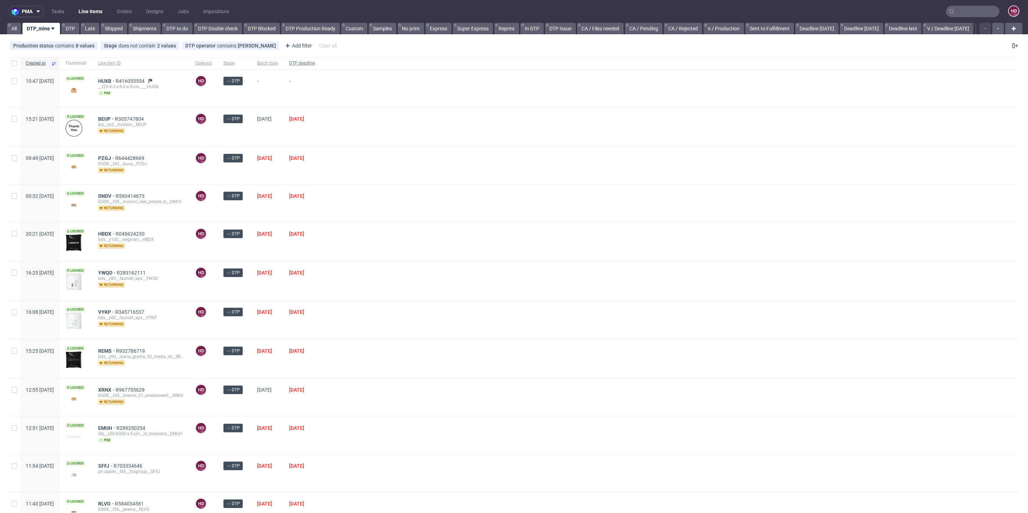
click at [315, 63] on span "DTP deadline" at bounding box center [302, 63] width 26 height 6
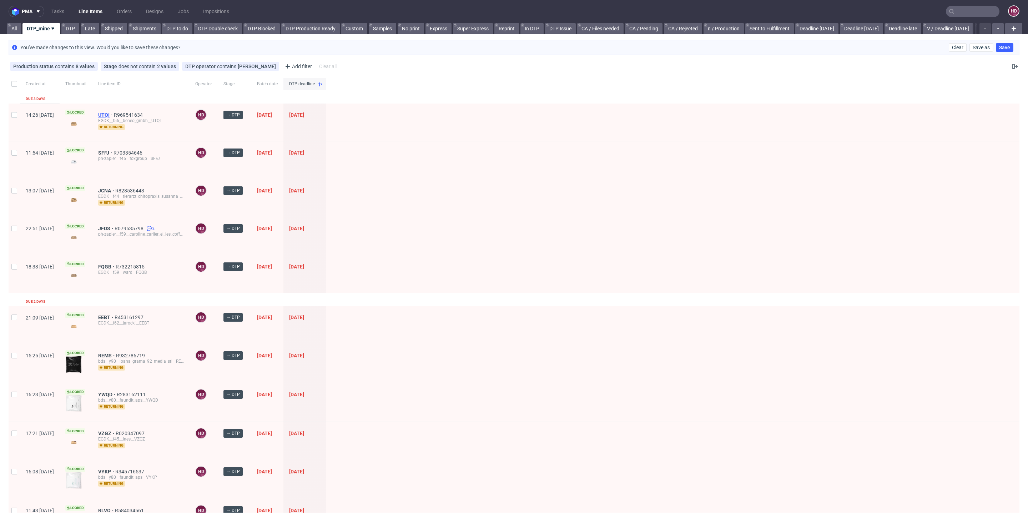
click at [114, 112] on span "UTQI" at bounding box center [106, 115] width 16 height 6
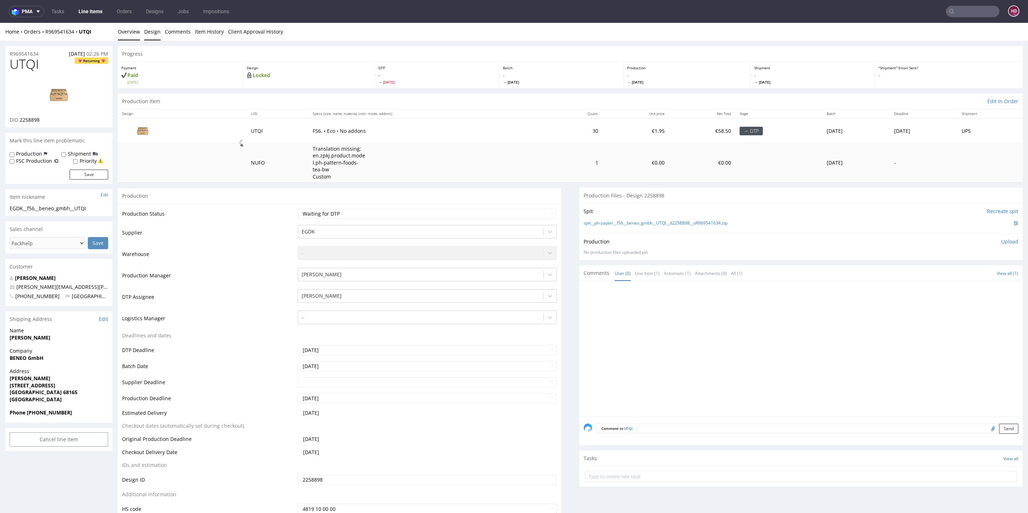
click at [156, 31] on link "Design" at bounding box center [152, 31] width 16 height 17
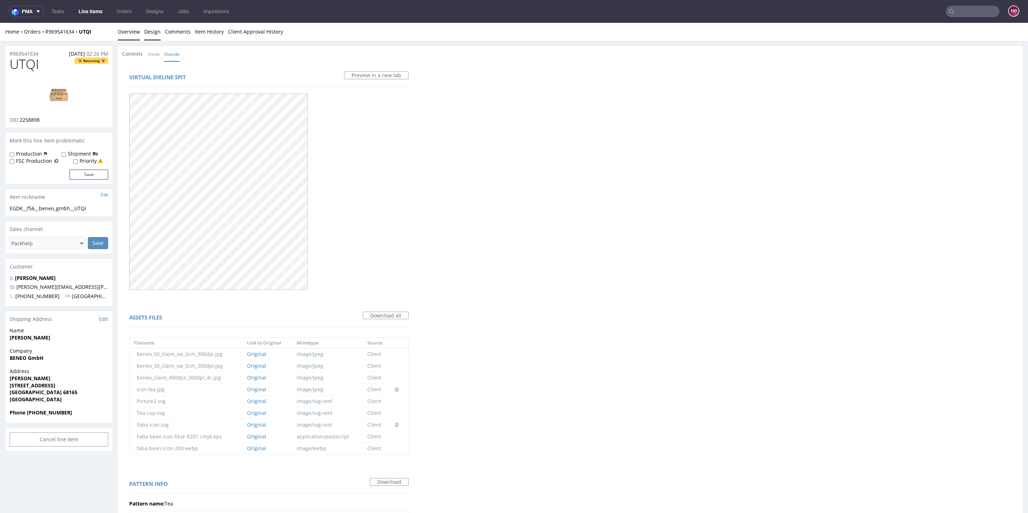
click at [135, 35] on link "Overview" at bounding box center [129, 31] width 22 height 17
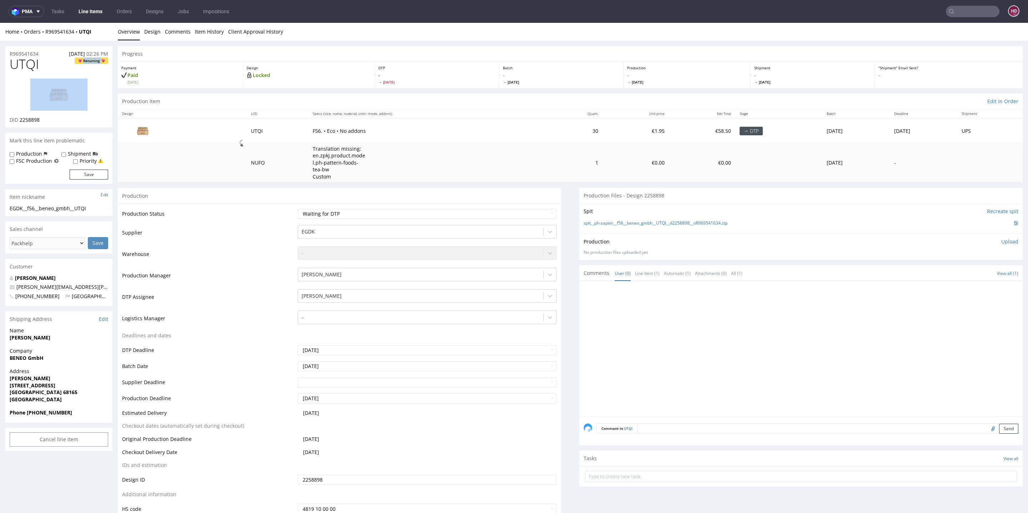
drag, startPoint x: 39, startPoint y: 65, endPoint x: 0, endPoint y: 105, distance: 56.0
copy h1 "Returning"
click at [45, 65] on h1 "UTQI Returning" at bounding box center [59, 64] width 99 height 14
drag, startPoint x: 45, startPoint y: 65, endPoint x: 0, endPoint y: 50, distance: 47.5
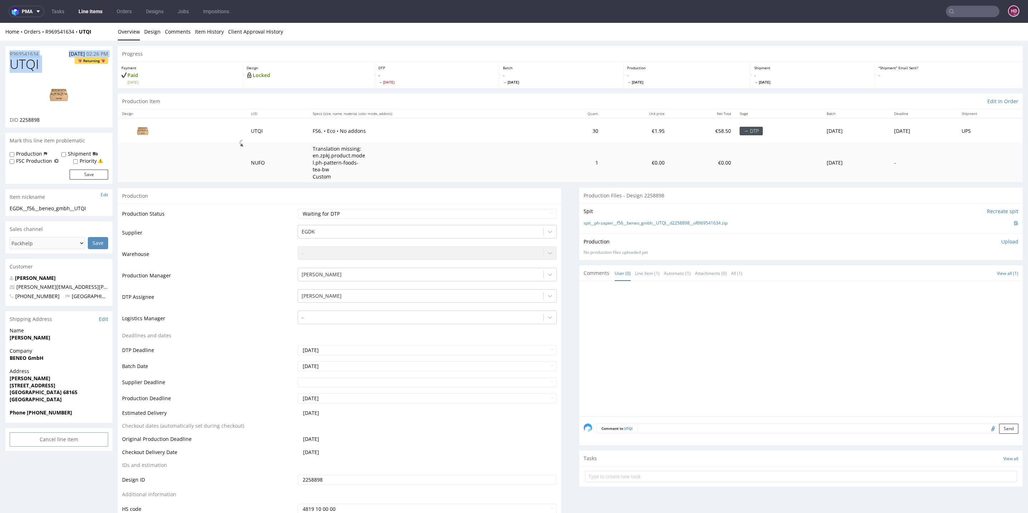
click at [44, 80] on img at bounding box center [58, 95] width 57 height 32
drag, startPoint x: 45, startPoint y: 68, endPoint x: 9, endPoint y: 68, distance: 35.3
click at [10, 68] on h1 "UTQI Returning" at bounding box center [59, 64] width 99 height 14
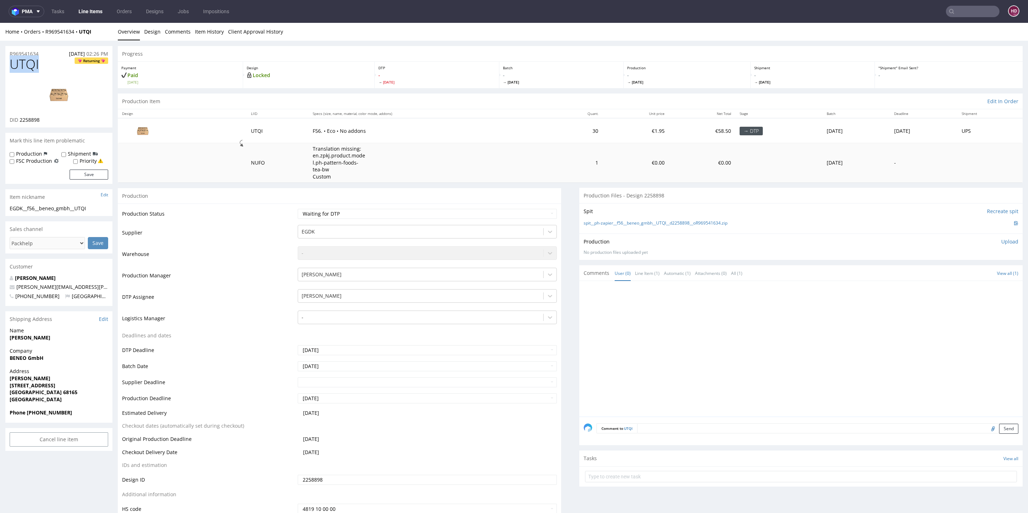
copy span "UTQI"
drag, startPoint x: 51, startPoint y: 120, endPoint x: 20, endPoint y: 123, distance: 31.2
click at [20, 123] on div "DID 2258898" at bounding box center [59, 119] width 99 height 7
copy span "2258898"
click at [52, 92] on img at bounding box center [58, 95] width 57 height 32
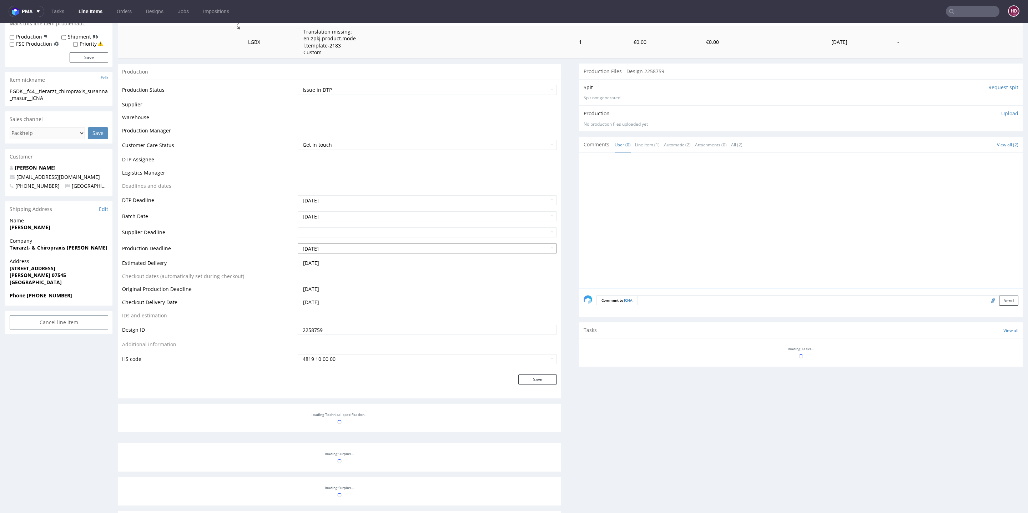
scroll to position [146, 0]
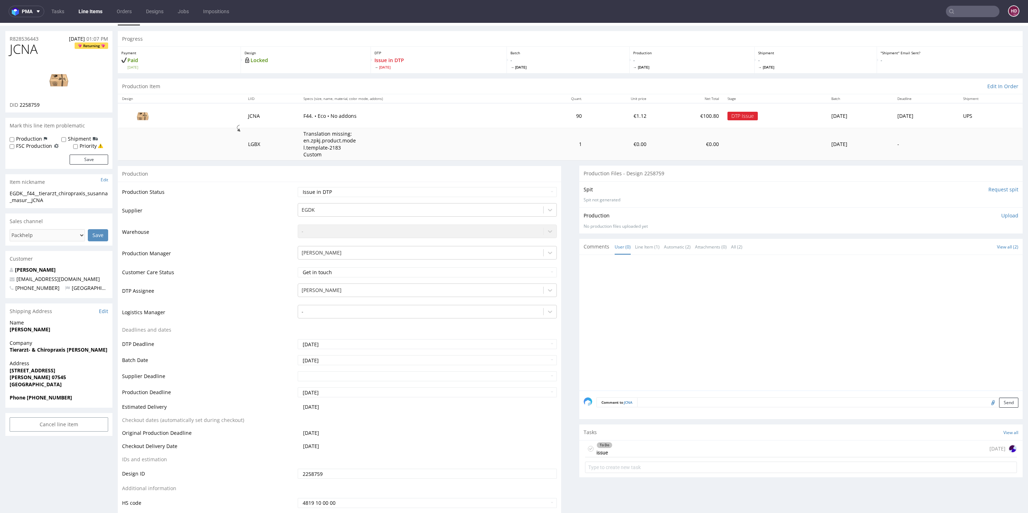
scroll to position [21, 0]
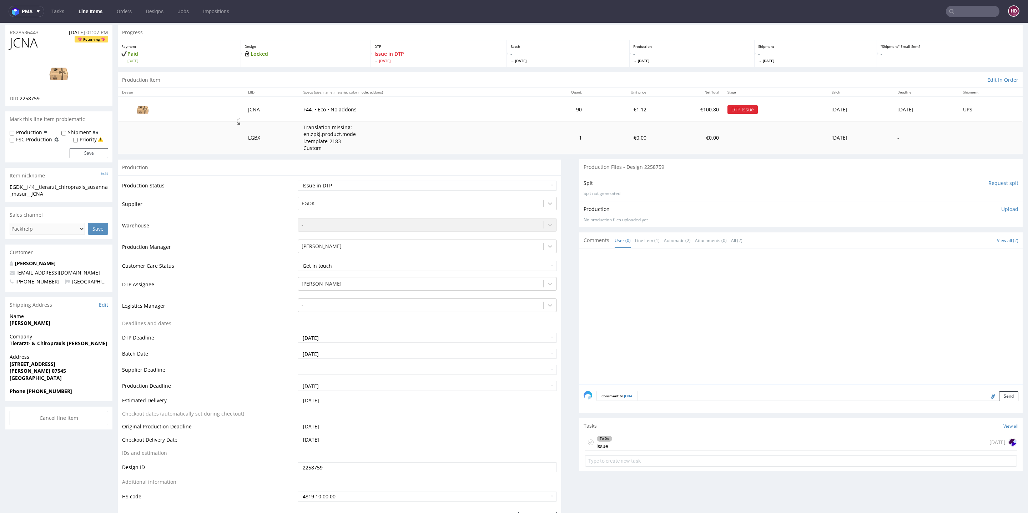
click at [607, 446] on div "To Do issue [DATE]" at bounding box center [801, 442] width 432 height 17
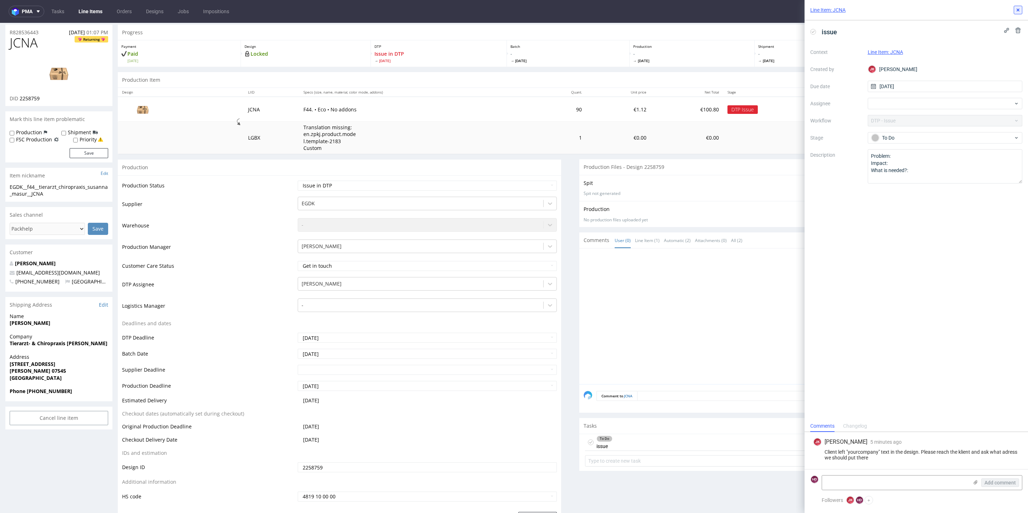
click at [1015, 14] on button at bounding box center [1018, 10] width 9 height 9
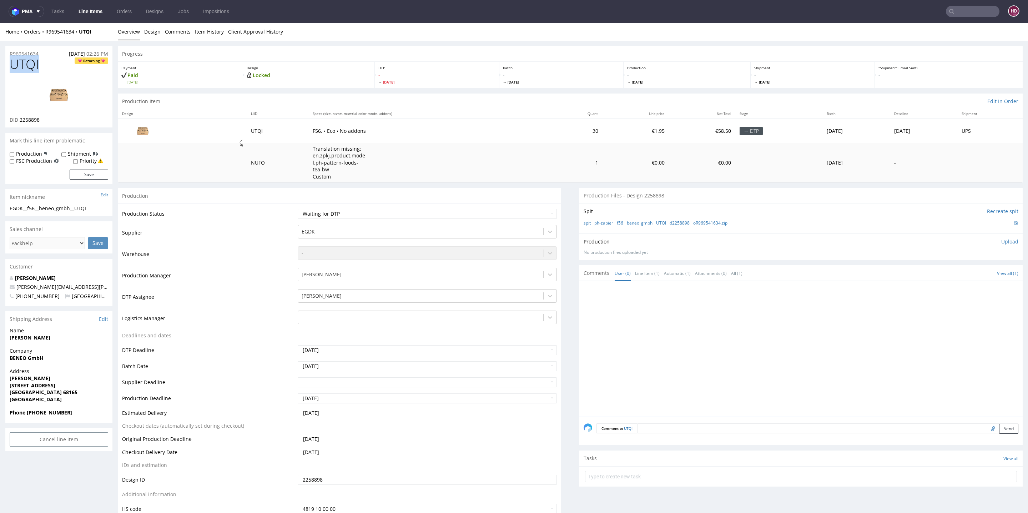
drag, startPoint x: 49, startPoint y: 62, endPoint x: 0, endPoint y: 61, distance: 49.3
copy span "UTQI"
drag, startPoint x: 74, startPoint y: 210, endPoint x: 0, endPoint y: 210, distance: 73.9
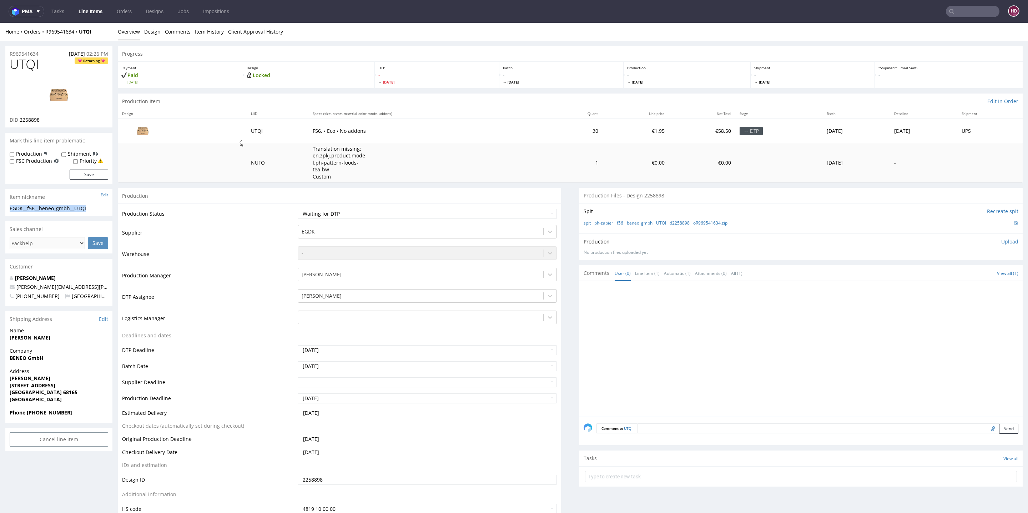
copy div "EGDK__f56__beneo_gmbh__UTQI"
drag, startPoint x: 48, startPoint y: 53, endPoint x: 0, endPoint y: 49, distance: 48.0
copy p "R969541634"
drag, startPoint x: 49, startPoint y: 119, endPoint x: 19, endPoint y: 121, distance: 30.0
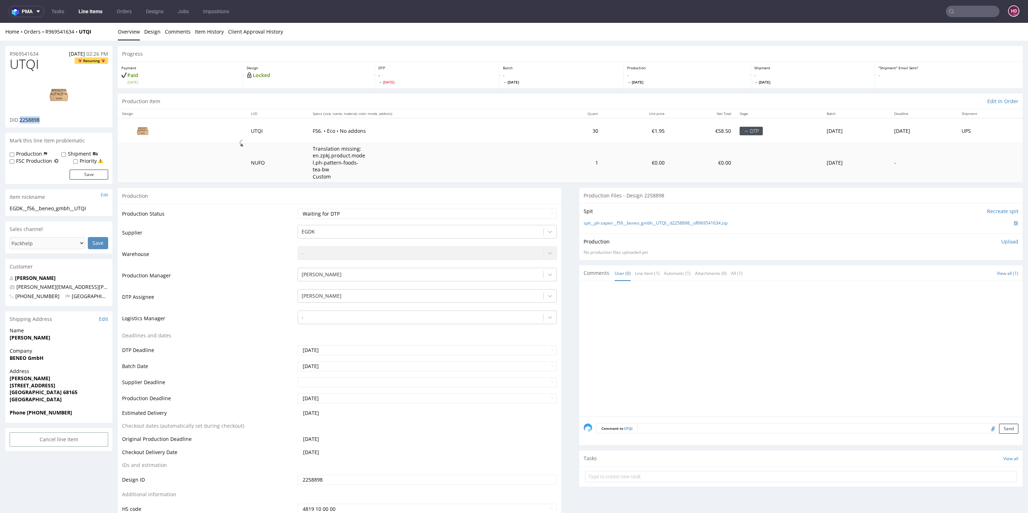
click at [19, 121] on div "DID 2258898" at bounding box center [59, 119] width 99 height 7
copy span "2258898"
click at [1001, 242] on p "Upload" at bounding box center [1009, 241] width 17 height 7
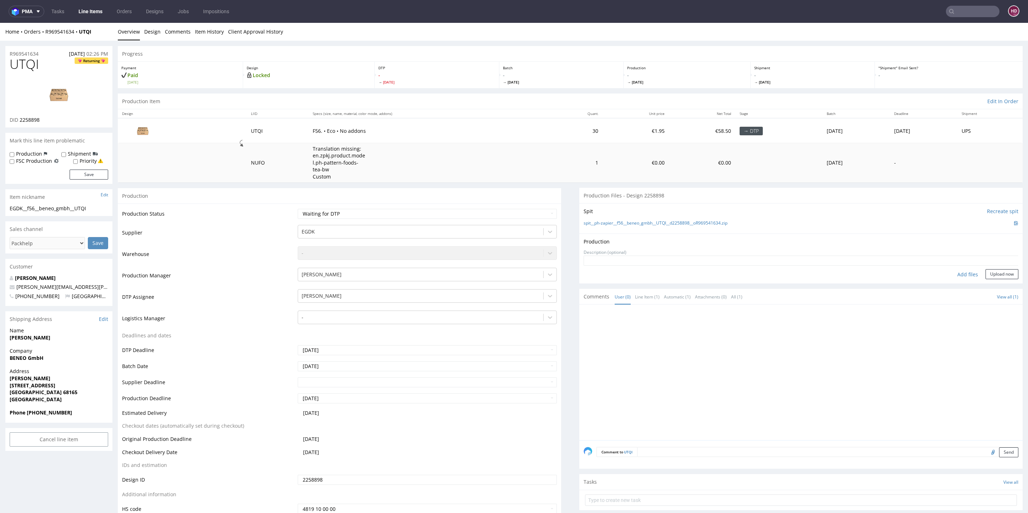
click at [950, 273] on div "Add files" at bounding box center [968, 274] width 36 height 11
type input "C:\fakepath\EGDK__f56__beneo_gmbh__UTQI__d2258898__oR969541634.pdf"
click at [994, 284] on button "Upload now" at bounding box center [1002, 285] width 33 height 10
click at [370, 210] on select "Waiting for Artwork Waiting for Diecut Waiting for Mockup Waiting for DTP Waiti…" at bounding box center [427, 214] width 259 height 10
select select "dtp_production_ready"
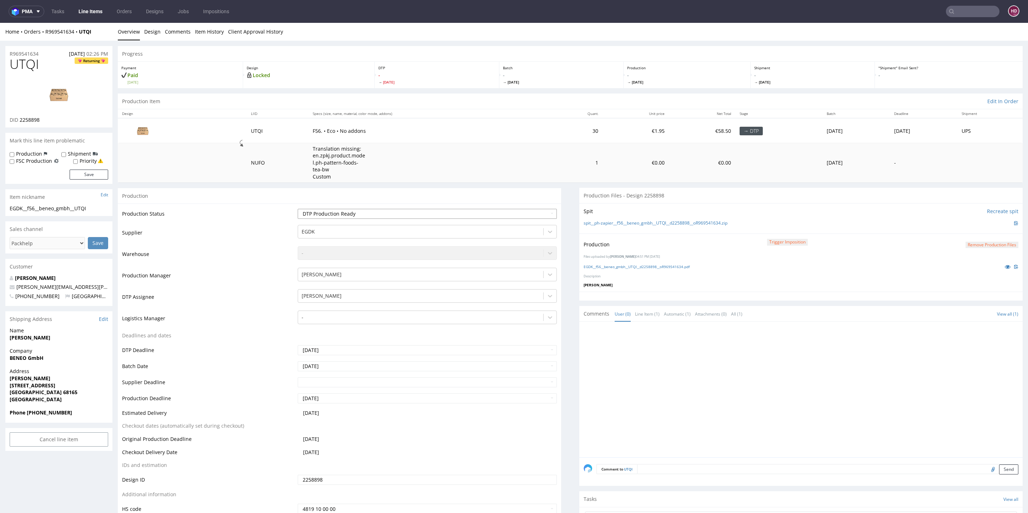
click at [298, 209] on select "Waiting for Artwork Waiting for Diecut Waiting for Mockup Waiting for DTP Waiti…" at bounding box center [427, 214] width 259 height 10
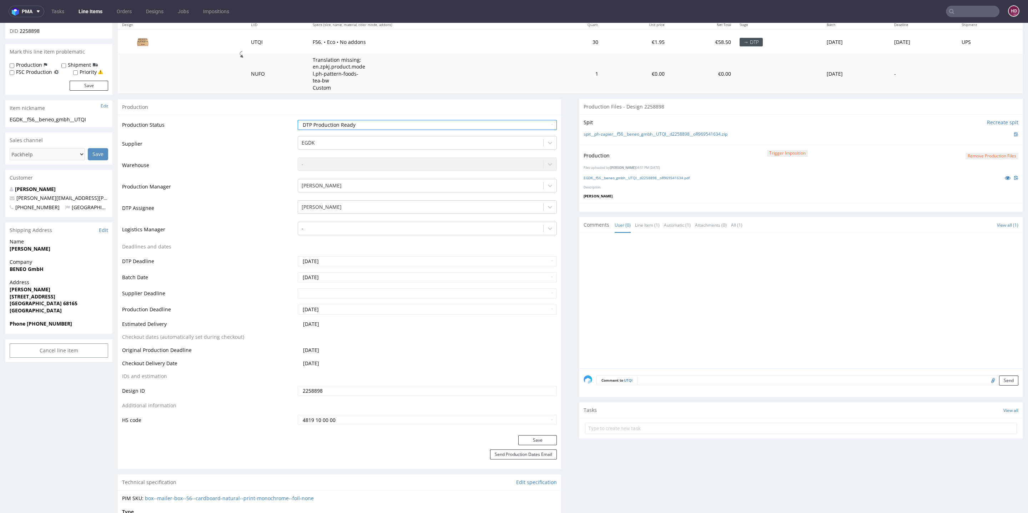
scroll to position [216, 0]
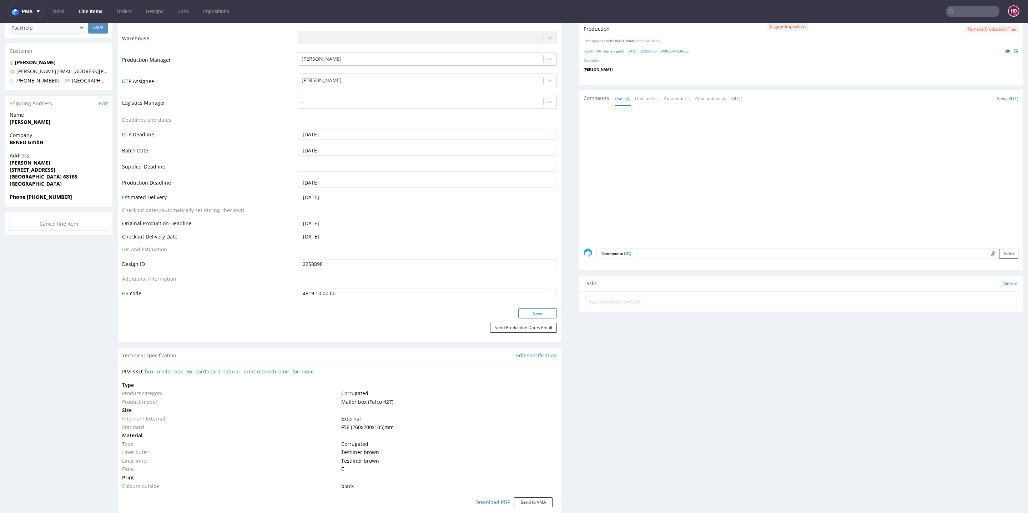
click at [524, 308] on button "Save" at bounding box center [537, 313] width 39 height 10
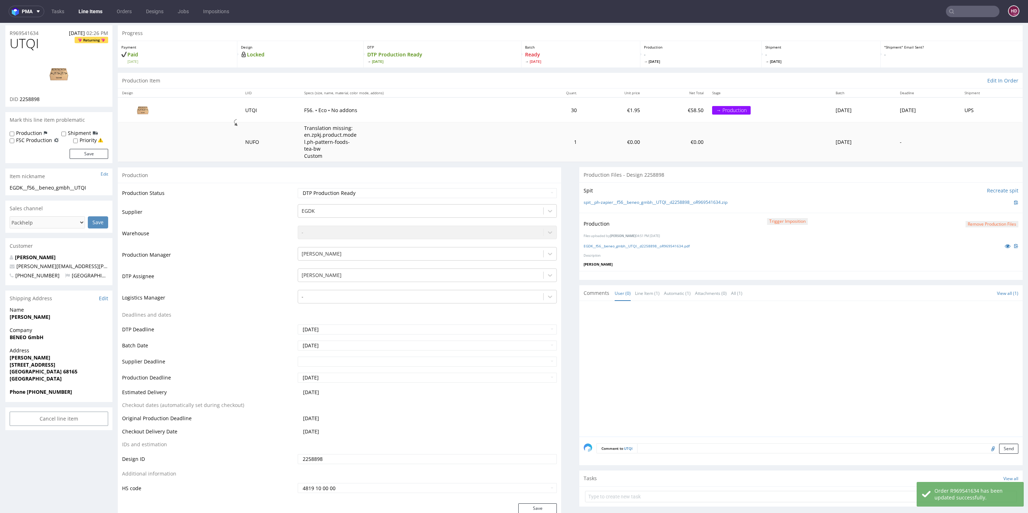
scroll to position [0, 0]
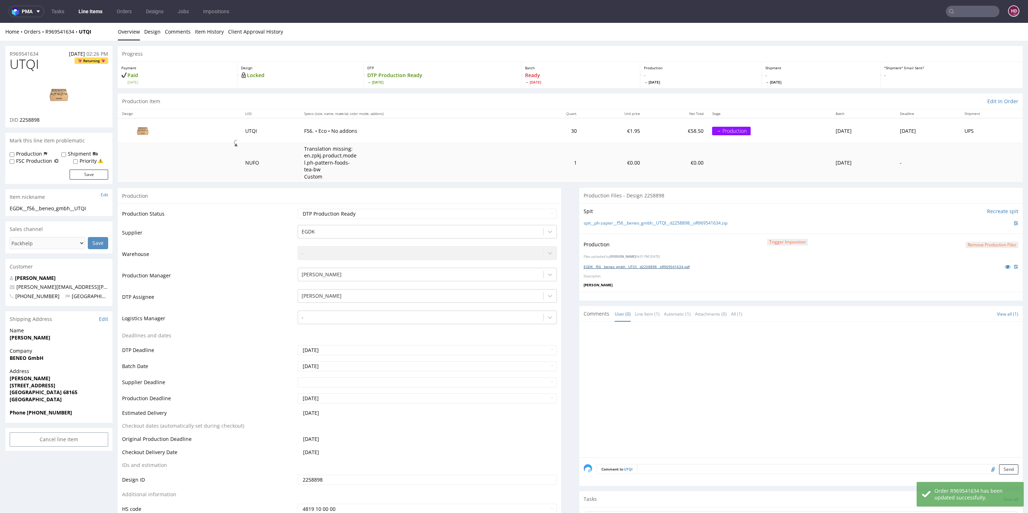
click at [655, 266] on link "EGDK__f56__beneo_gmbh__UTQI__d2258898__oR969541634.pdf" at bounding box center [637, 266] width 106 height 5
click at [96, 12] on link "Line Items" at bounding box center [90, 11] width 32 height 11
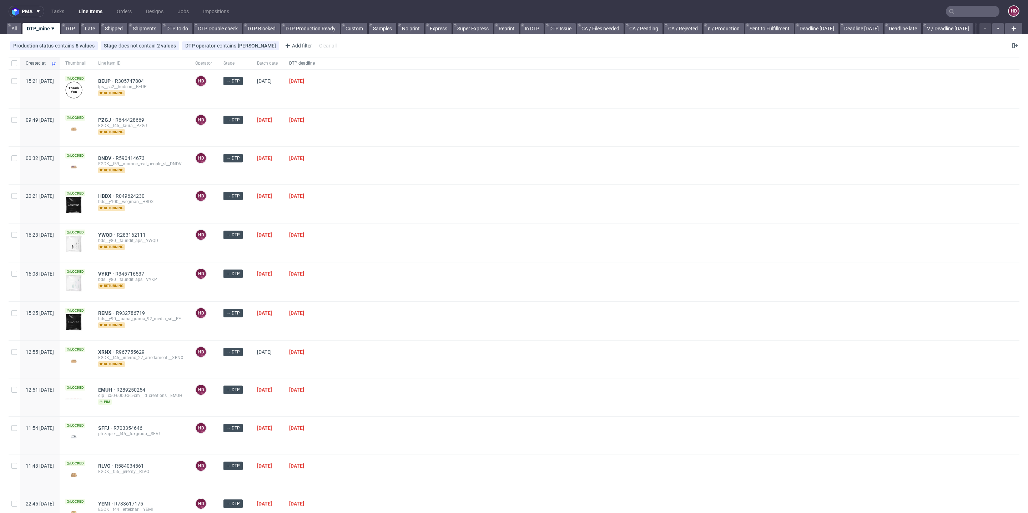
click at [315, 63] on span "DTP deadline" at bounding box center [302, 63] width 26 height 6
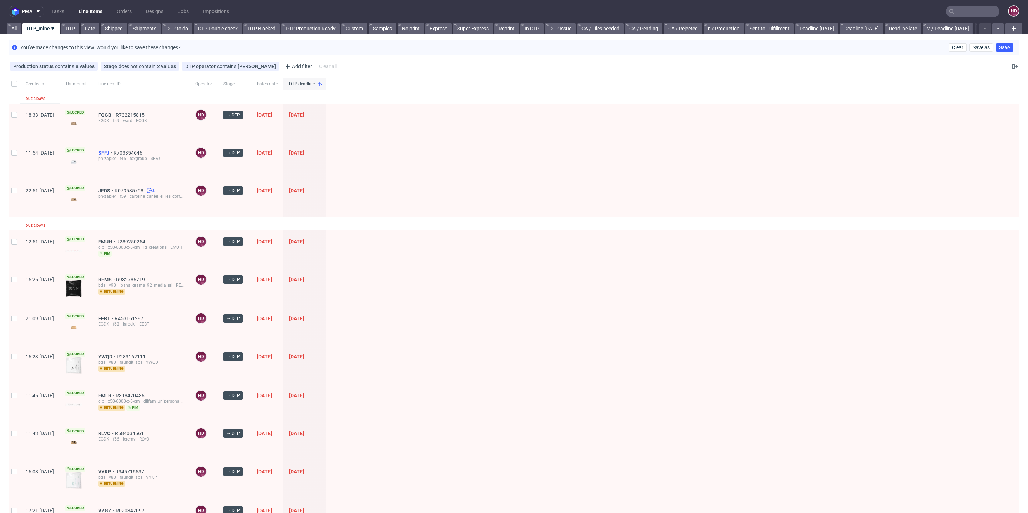
click at [114, 151] on span "SFFJ" at bounding box center [105, 153] width 15 height 6
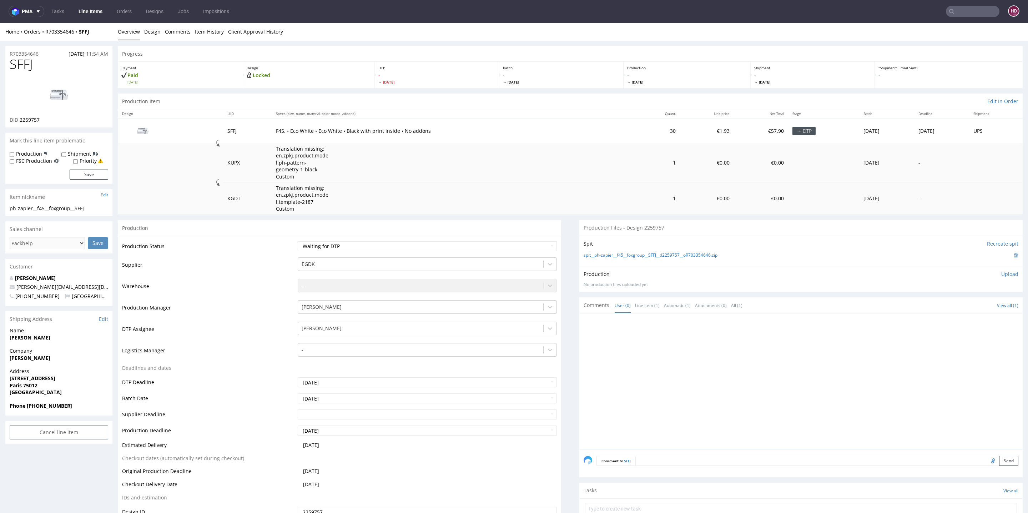
click at [60, 98] on img at bounding box center [58, 95] width 57 height 32
drag, startPoint x: 57, startPoint y: 57, endPoint x: 9, endPoint y: 59, distance: 48.6
click at [9, 59] on div "SFFJ DID 2259757" at bounding box center [58, 92] width 107 height 70
drag, startPoint x: 52, startPoint y: 66, endPoint x: 10, endPoint y: 66, distance: 42.1
click at [10, 66] on h1 "SFFJ" at bounding box center [59, 64] width 99 height 14
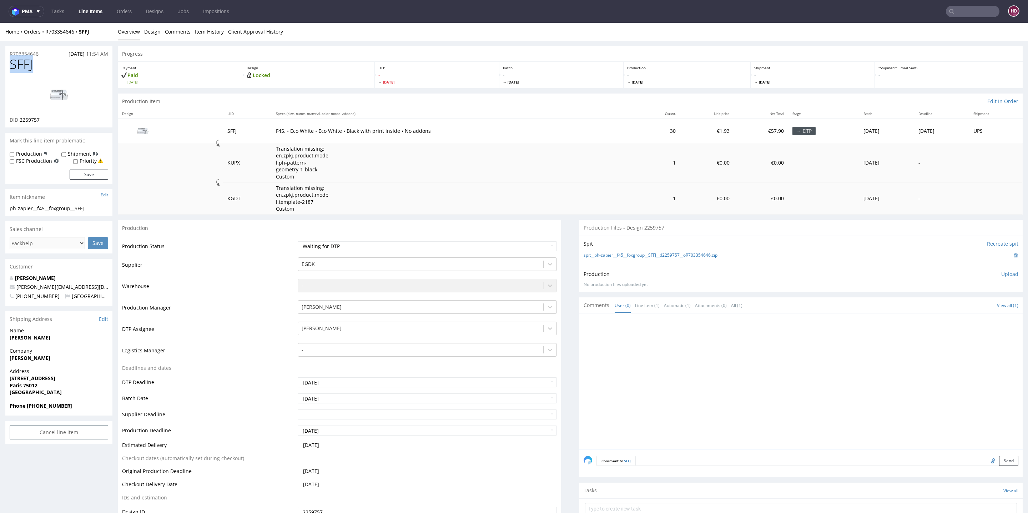
copy span "SFFJ"
drag, startPoint x: 43, startPoint y: 123, endPoint x: 18, endPoint y: 119, distance: 25.4
click at [19, 119] on div "SFFJ DID 2259757" at bounding box center [58, 92] width 107 height 70
copy span "2259757"
click at [48, 87] on img at bounding box center [58, 95] width 57 height 32
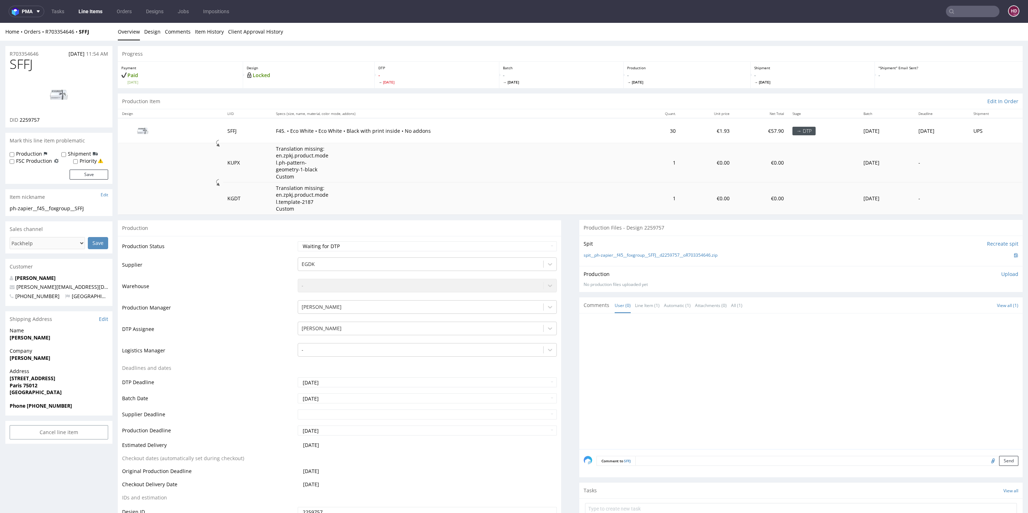
click at [50, 64] on h1 "SFFJ" at bounding box center [59, 64] width 99 height 14
drag, startPoint x: 47, startPoint y: 64, endPoint x: 0, endPoint y: 56, distance: 47.4
click at [22, 90] on div at bounding box center [59, 95] width 99 height 44
drag, startPoint x: 37, startPoint y: 67, endPoint x: 0, endPoint y: 60, distance: 37.5
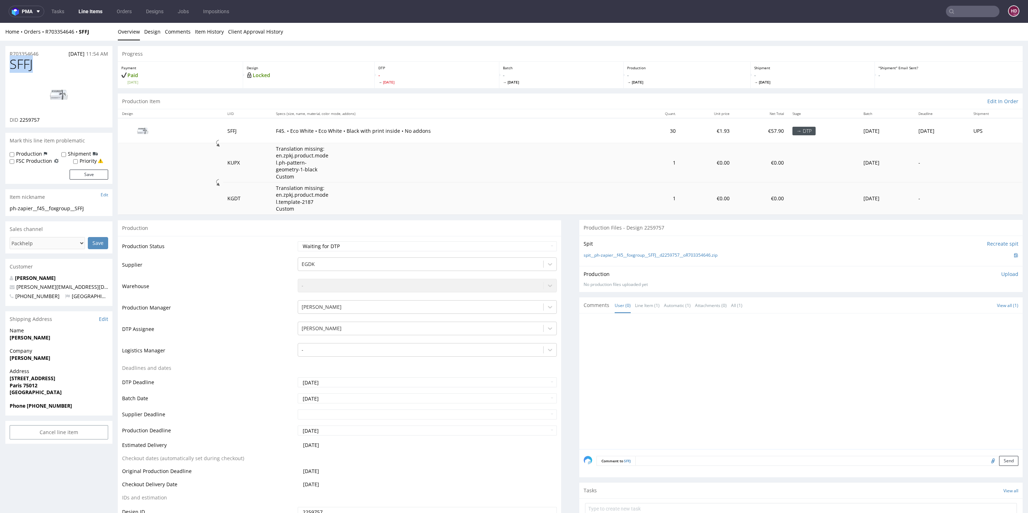
copy span "SFFJ"
click at [94, 207] on div "ph-zapier__f45__foxgroup__SFFJ" at bounding box center [59, 208] width 99 height 7
drag, startPoint x: 83, startPoint y: 210, endPoint x: 0, endPoint y: 202, distance: 83.1
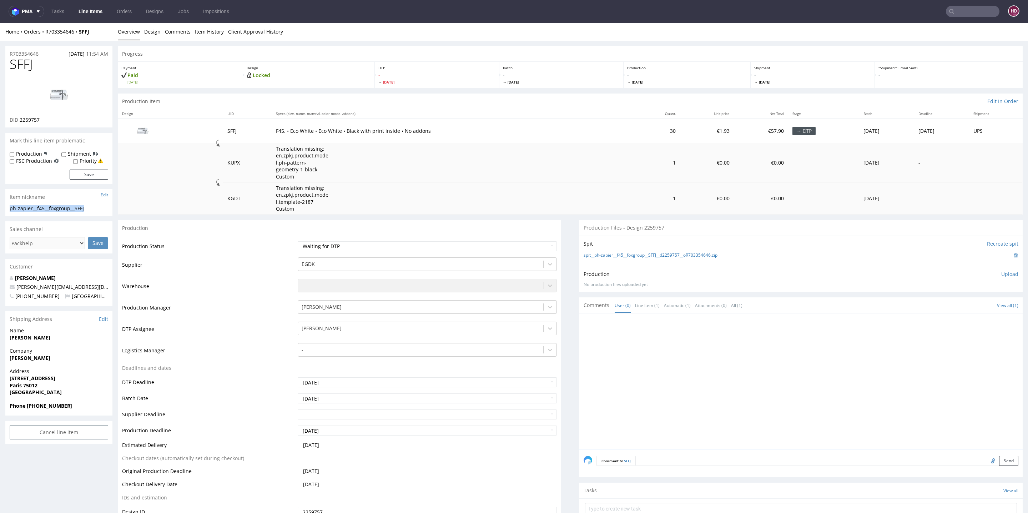
copy section "ph-zapier__f45__foxgroup__SFFJ"
drag, startPoint x: 44, startPoint y: 52, endPoint x: 0, endPoint y: 55, distance: 43.6
copy p "R703354646"
drag, startPoint x: 48, startPoint y: 119, endPoint x: 20, endPoint y: 119, distance: 27.8
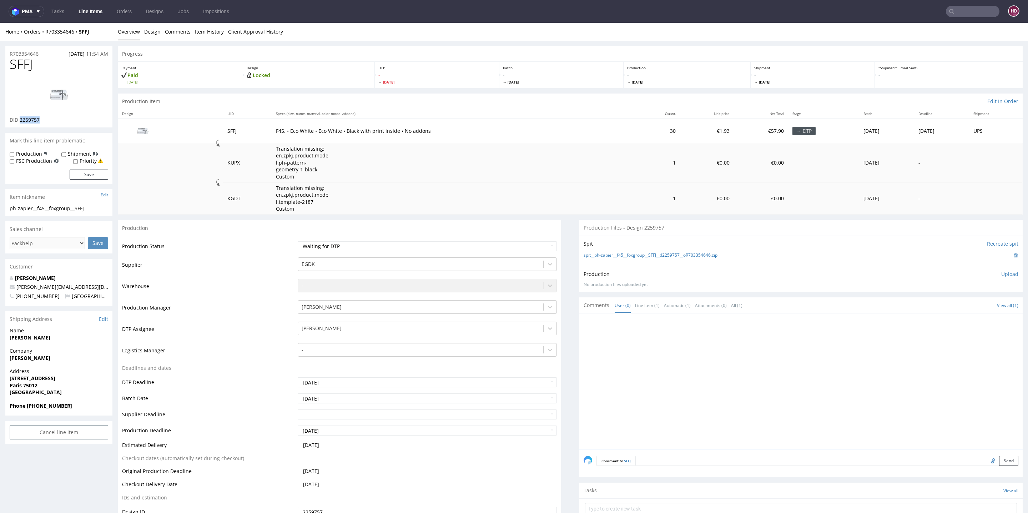
click at [20, 119] on div "DID 2259757" at bounding box center [59, 119] width 99 height 7
copy span "2259757"
click at [52, 98] on img at bounding box center [58, 95] width 57 height 32
click at [31, 337] on strong "Boustil Aziz" at bounding box center [30, 337] width 41 height 7
click at [29, 359] on strong "Aziz Boustil" at bounding box center [30, 357] width 41 height 7
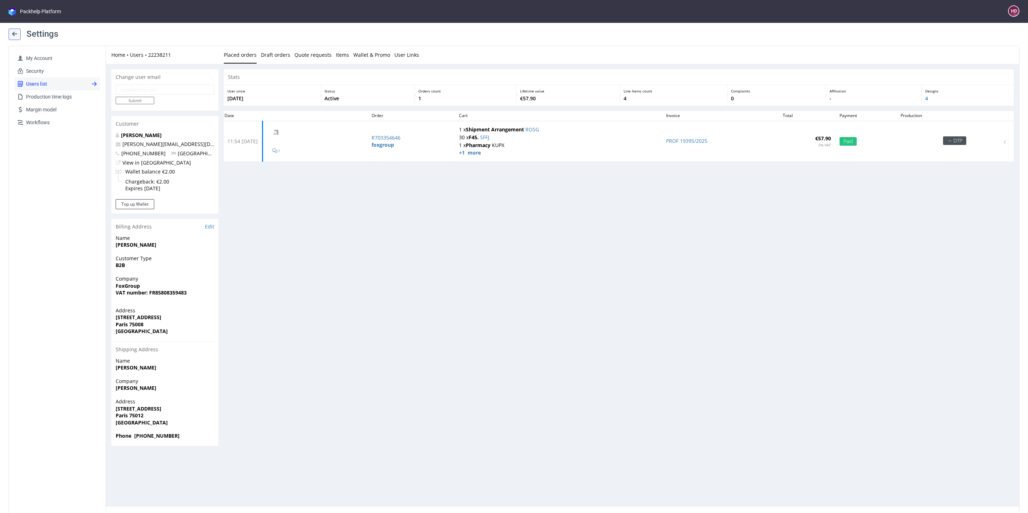
click at [15, 34] on use at bounding box center [14, 34] width 5 height 4
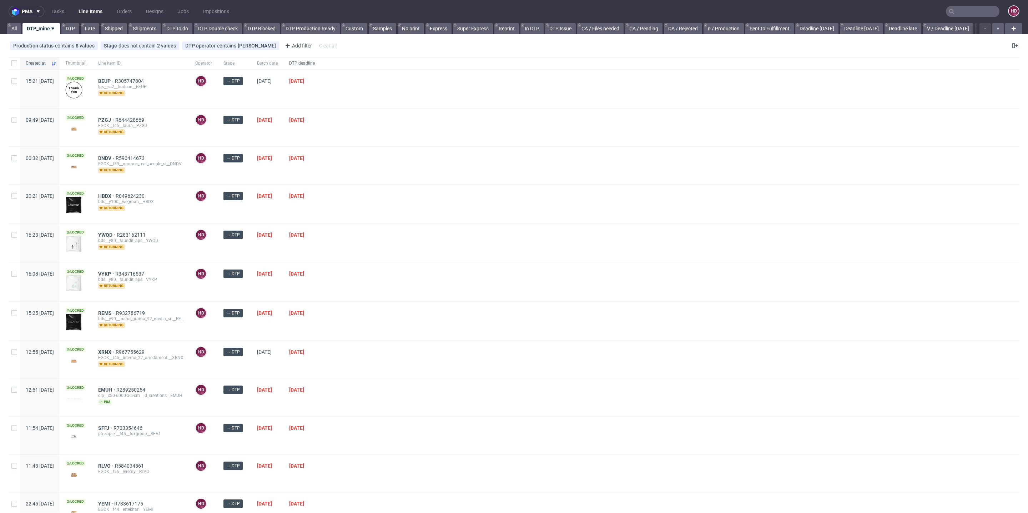
click at [315, 63] on span "DTP deadline" at bounding box center [302, 63] width 26 height 6
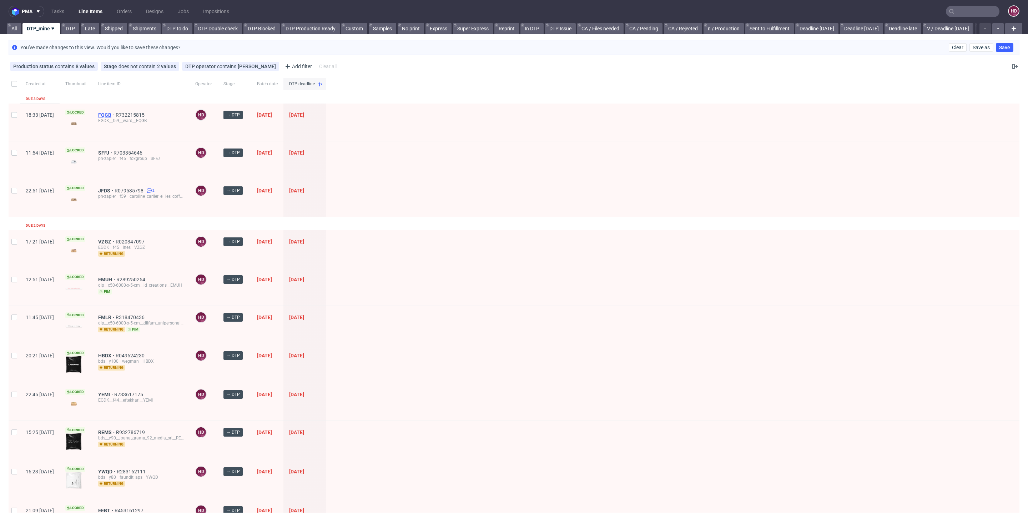
click at [116, 114] on span "FQGB" at bounding box center [106, 115] width 17 height 6
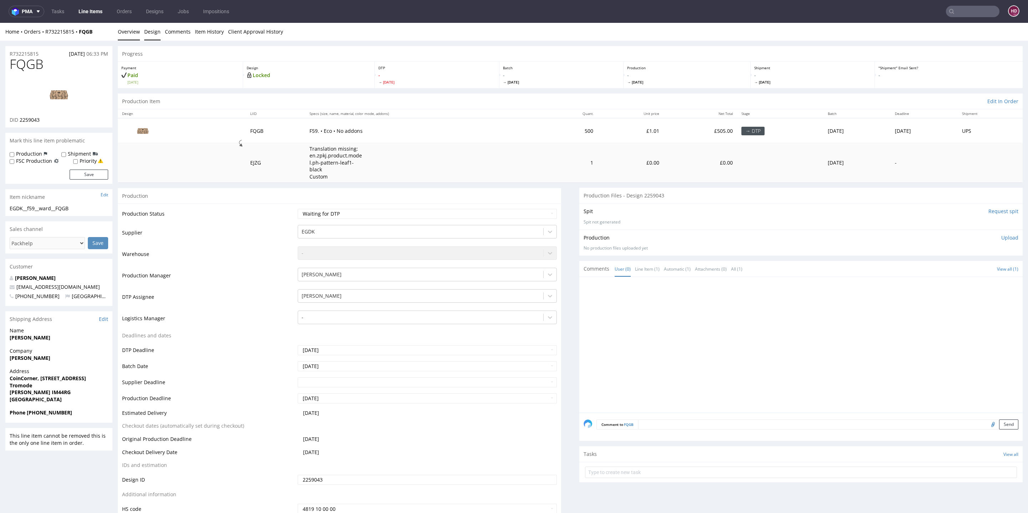
click at [152, 27] on link "Design" at bounding box center [152, 31] width 16 height 17
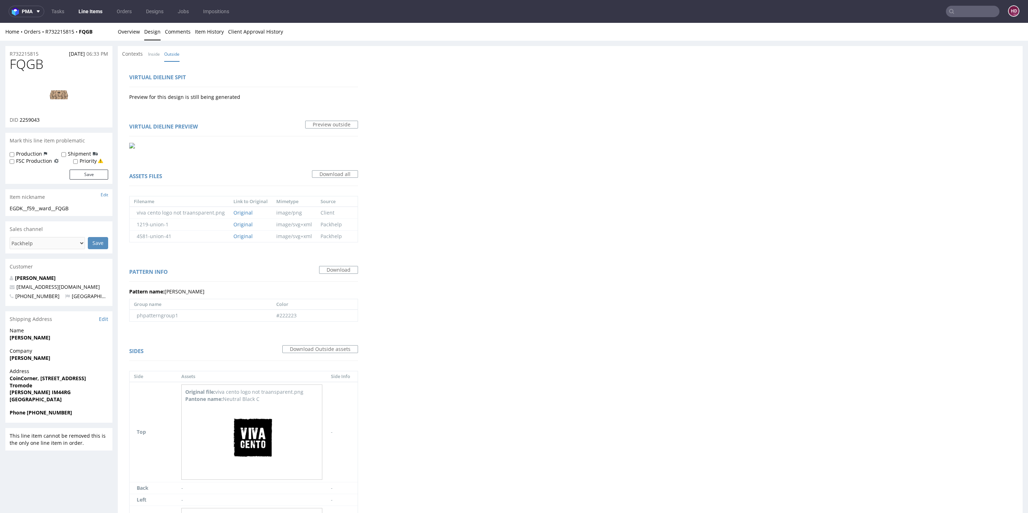
click at [96, 9] on link "Line Items" at bounding box center [90, 11] width 32 height 11
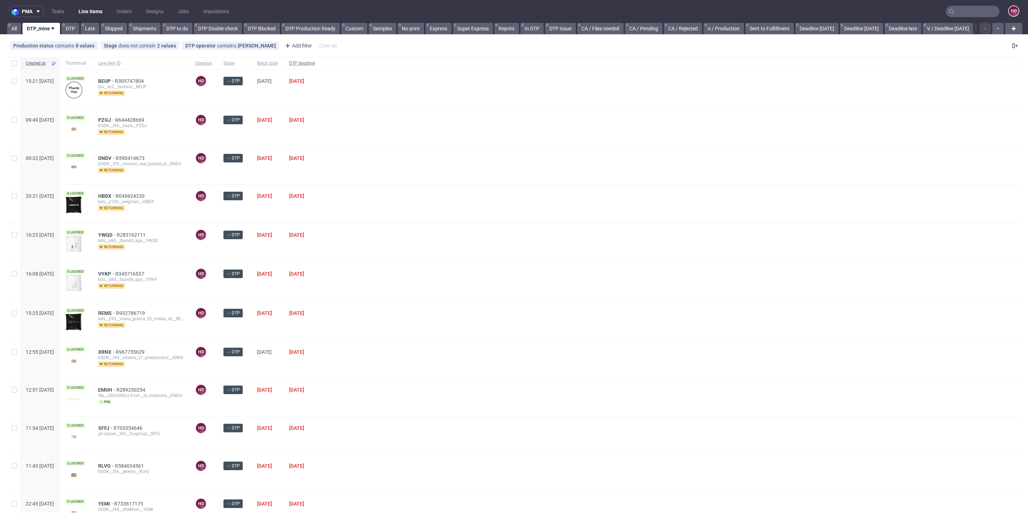
click at [315, 62] on span "DTP deadline" at bounding box center [302, 63] width 26 height 6
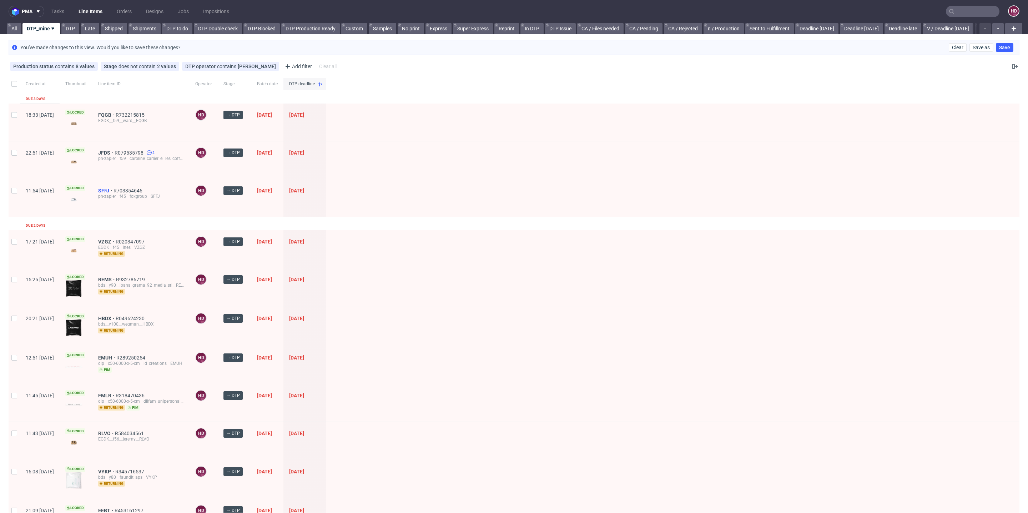
click at [114, 188] on span "SFFJ" at bounding box center [105, 191] width 15 height 6
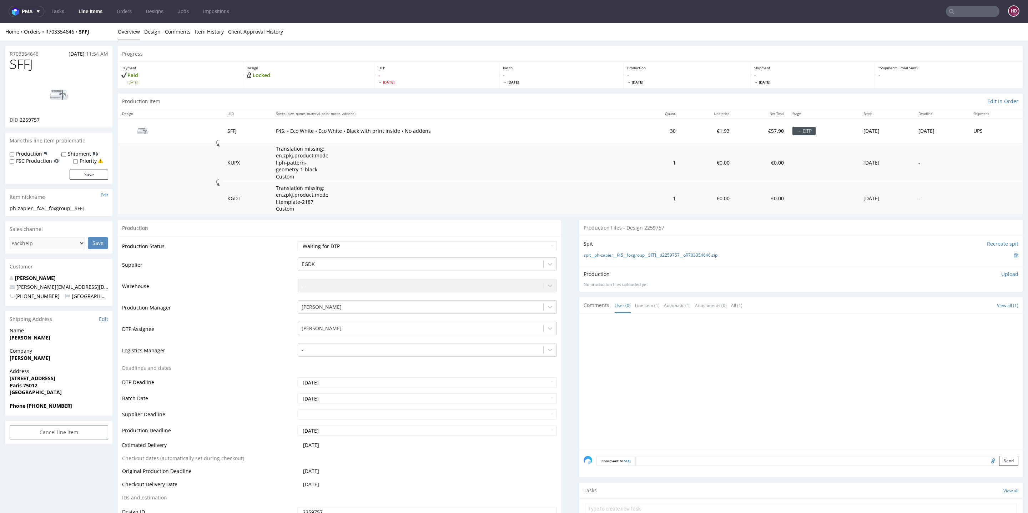
click at [49, 92] on img at bounding box center [58, 95] width 57 height 32
click at [362, 243] on select "Waiting for Artwork Waiting for Diecut Waiting for Mockup Waiting for DTP Waiti…" at bounding box center [427, 246] width 259 height 10
click at [396, 243] on select "Waiting for Artwork Waiting for Diecut Waiting for Mockup Waiting for DTP Waiti…" at bounding box center [427, 246] width 259 height 10
select select "dtp_production_ready"
click at [298, 241] on select "Waiting for Artwork Waiting for Diecut Waiting for Mockup Waiting for DTP Waiti…" at bounding box center [427, 246] width 259 height 10
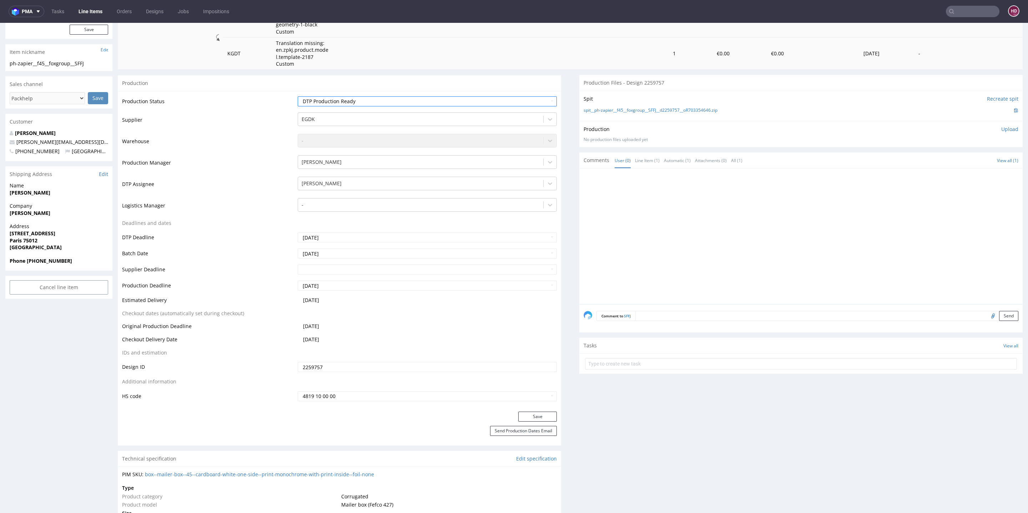
scroll to position [146, 0]
click at [529, 416] on button "Save" at bounding box center [537, 416] width 39 height 10
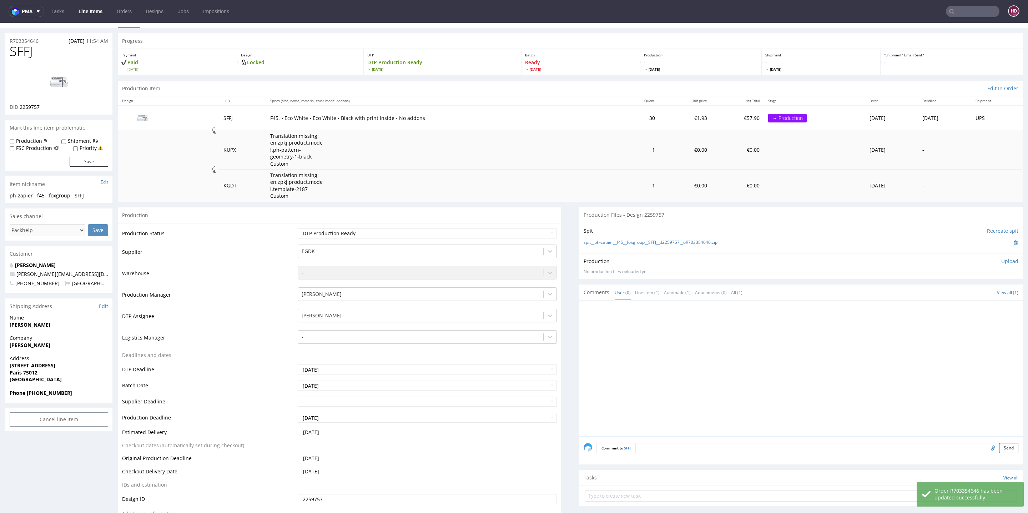
scroll to position [0, 0]
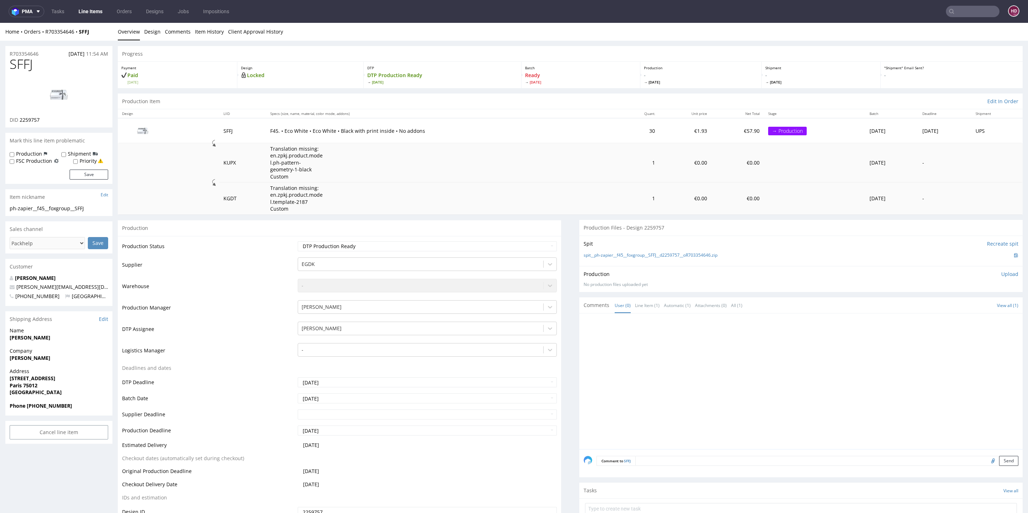
click at [1001, 274] on p "Upload" at bounding box center [1009, 274] width 17 height 7
click at [950, 306] on div "Add files" at bounding box center [968, 306] width 36 height 11
type input "C:\fakepath\ ph-zapier__f45__foxgroup__SFFJ__d2259757__oR703354646__outside.pdf"
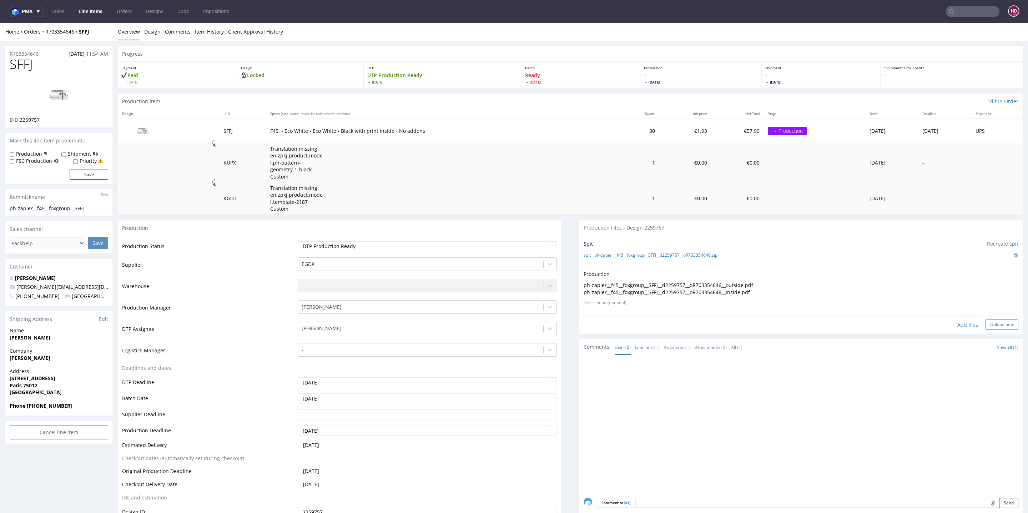
click at [986, 322] on button "Upload now" at bounding box center [1002, 324] width 33 height 10
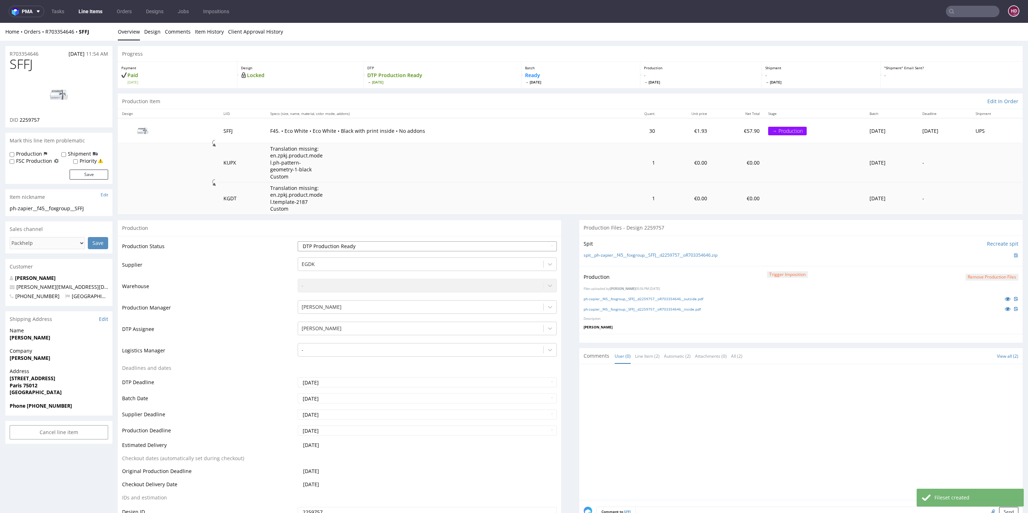
click at [360, 245] on select "Waiting for Artwork Waiting for Diecut Waiting for Mockup Waiting for DTP Waiti…" at bounding box center [427, 246] width 259 height 10
click at [298, 241] on select "Waiting for Artwork Waiting for Diecut Waiting for Mockup Waiting for DTP Waiti…" at bounding box center [427, 246] width 259 height 10
click at [154, 29] on link "Design" at bounding box center [152, 31] width 16 height 17
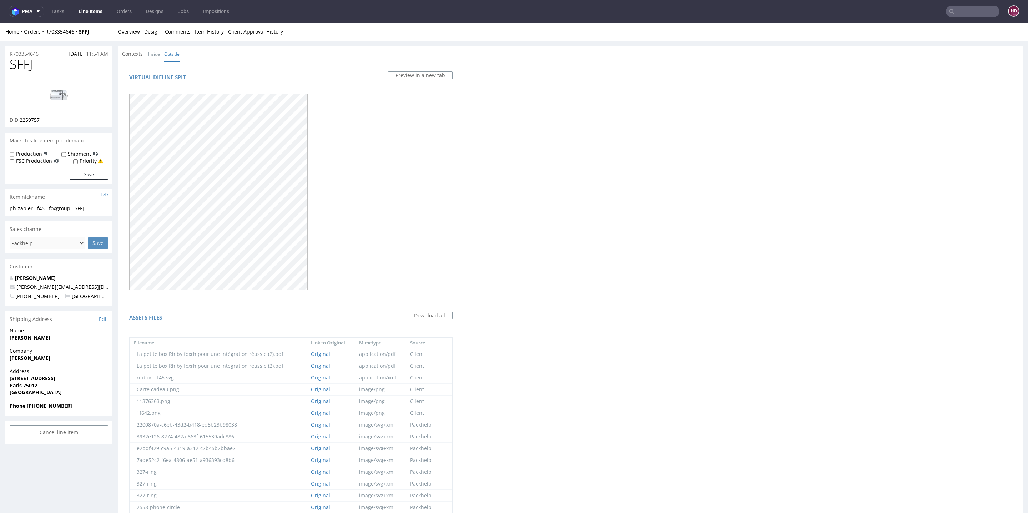
click at [128, 34] on link "Overview" at bounding box center [129, 31] width 22 height 17
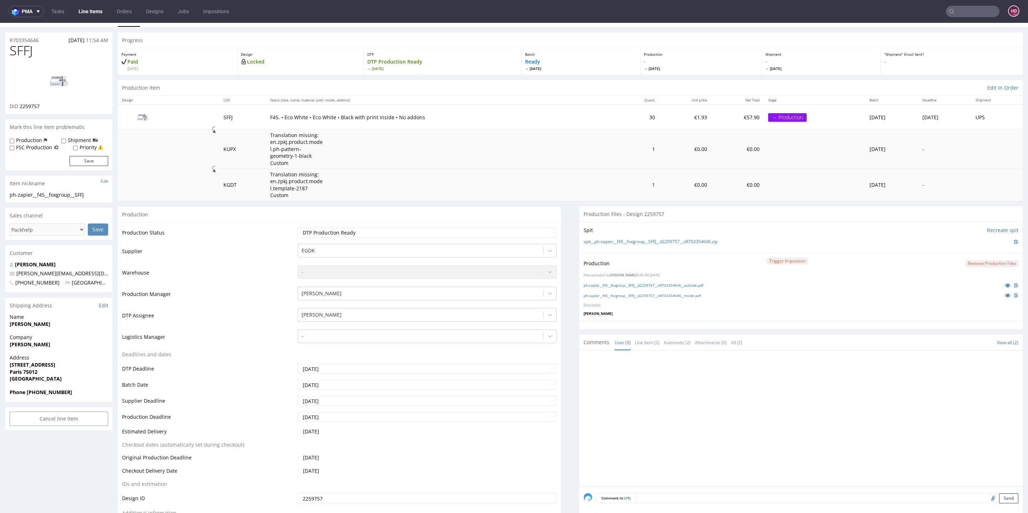
scroll to position [176, 0]
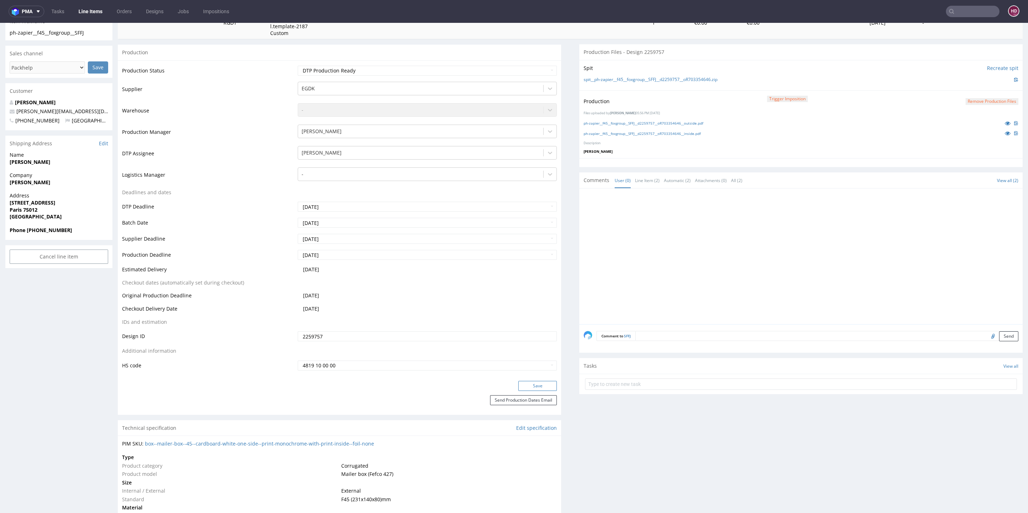
click at [526, 384] on button "Save" at bounding box center [537, 386] width 39 height 10
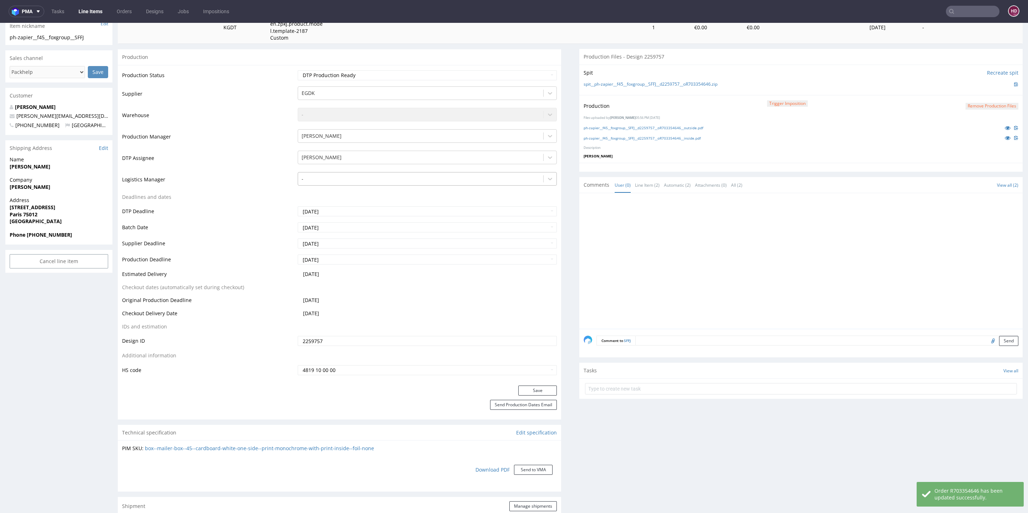
scroll to position [0, 0]
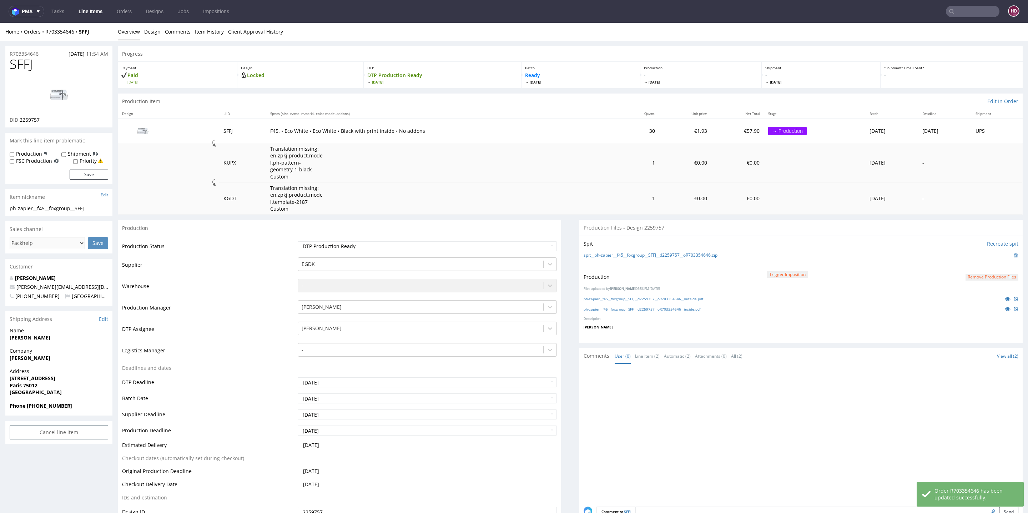
click at [97, 10] on link "Line Items" at bounding box center [90, 11] width 32 height 11
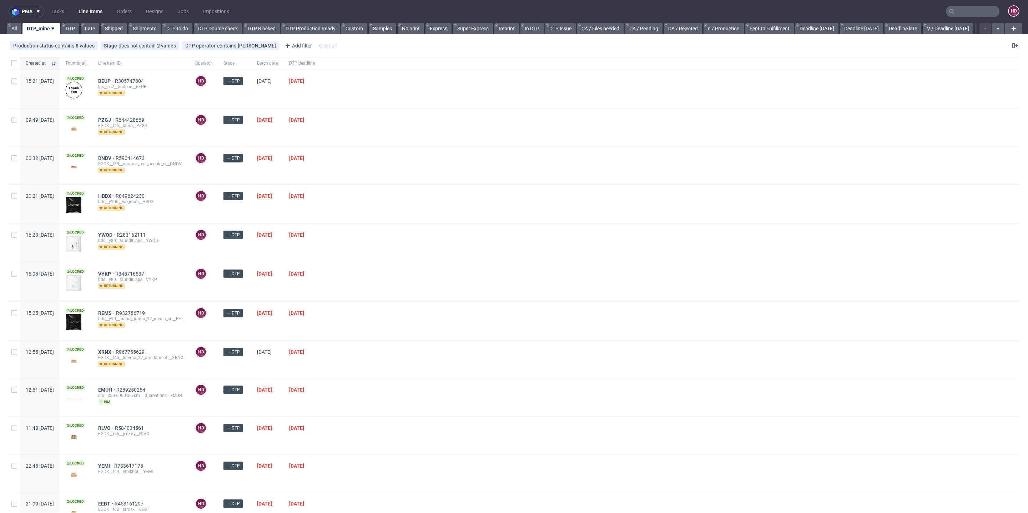
click at [97, 10] on link "Line Items" at bounding box center [90, 11] width 32 height 11
click at [315, 61] on span "DTP deadline" at bounding box center [302, 63] width 26 height 6
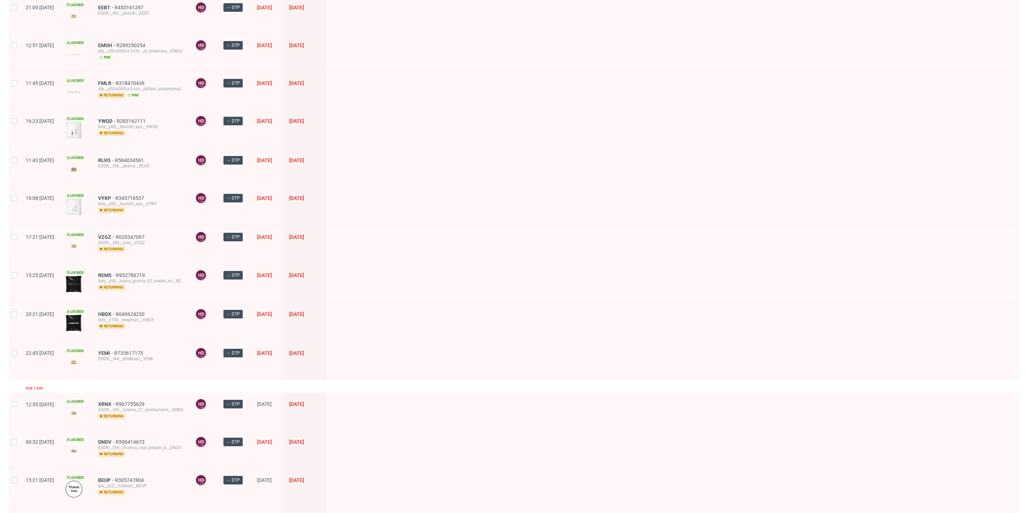
scroll to position [161, 0]
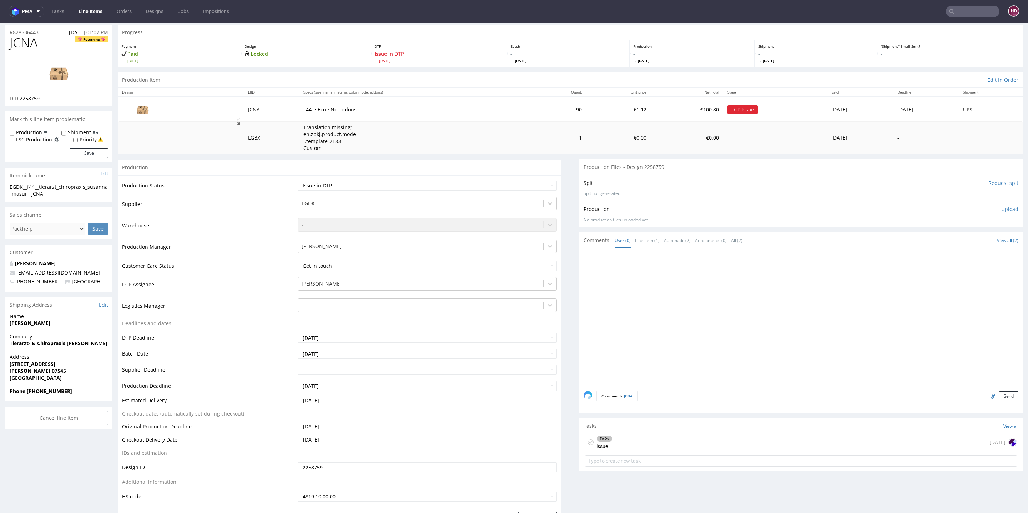
scroll to position [21, 0]
